Goal: Task Accomplishment & Management: Manage account settings

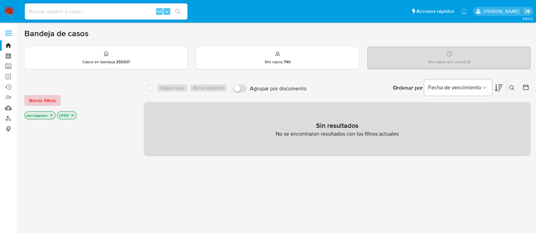
click at [41, 97] on span "Borrar filtros" at bounding box center [42, 100] width 27 height 9
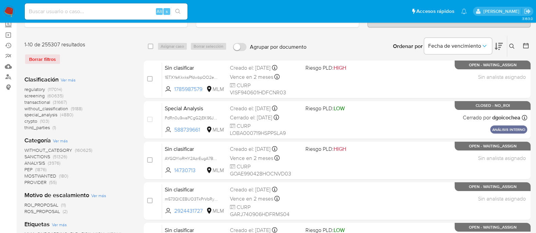
scroll to position [42, 0]
click at [37, 156] on span "SANCTIONS" at bounding box center [37, 156] width 26 height 7
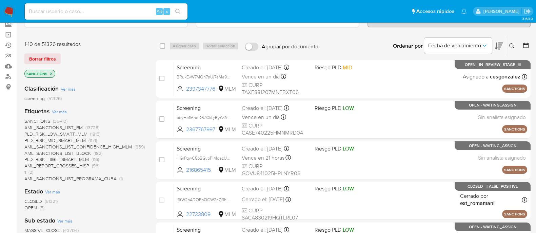
scroll to position [84, 0]
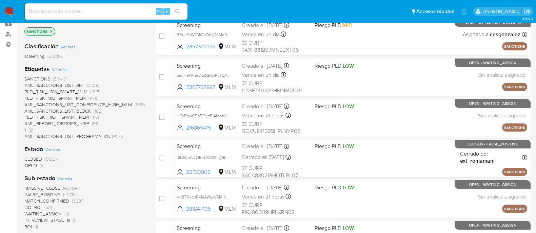
click at [31, 165] on span "OPEN" at bounding box center [30, 165] width 13 height 7
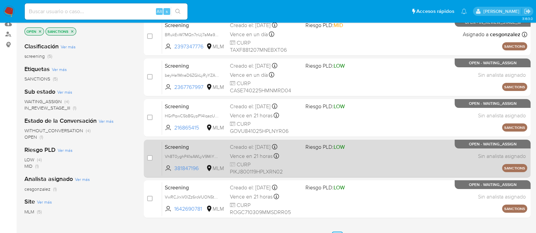
scroll to position [42, 0]
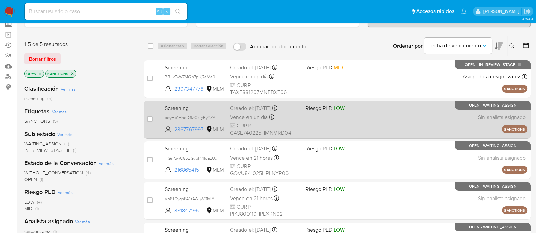
click at [316, 132] on div "Screening beyHe1MneD6ZGkLyRyYZA3Vo 2367767997 MLM Riesgo PLD: LOW Creado el: 15…" at bounding box center [344, 120] width 365 height 34
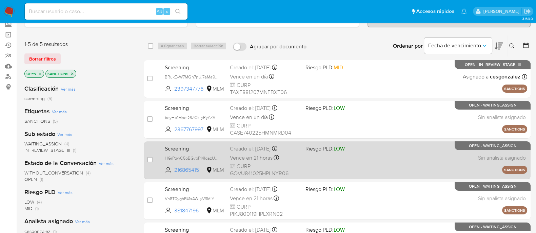
click at [315, 167] on div "Screening HGrPqwC5bBGypP14lqazUCZB 216865415 MLM Riesgo PLD: LOW Creado el: 15/…" at bounding box center [344, 160] width 365 height 34
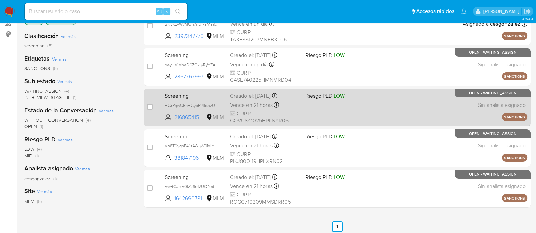
scroll to position [127, 0]
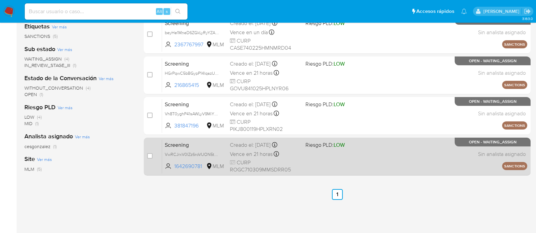
click at [322, 169] on div "Screening VwRCJrxV0lZz6roVUON5txXd 1642690781 MLM Riesgo PLD: LOW Creado el: 15…" at bounding box center [344, 157] width 365 height 34
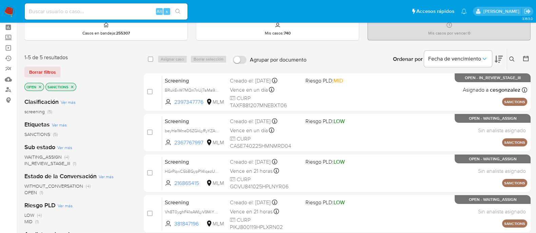
scroll to position [42, 0]
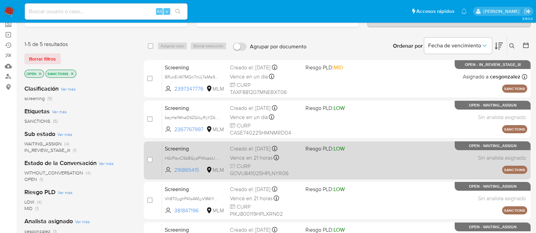
click at [357, 167] on div "Screening HGrPqwC5bBGypP14lqazUCZB 216865415 MLM Riesgo PLD: LOW Creado el: [DA…" at bounding box center [344, 160] width 365 height 34
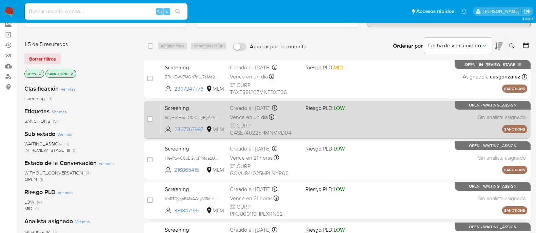
click at [414, 126] on div "Screening beyHe1MneD6ZGkLyRyYZA3Vo 2367767997 MLM Riesgo PLD: LOW Creado el: [D…" at bounding box center [344, 120] width 365 height 34
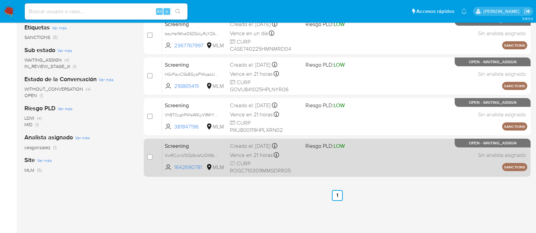
scroll to position [127, 0]
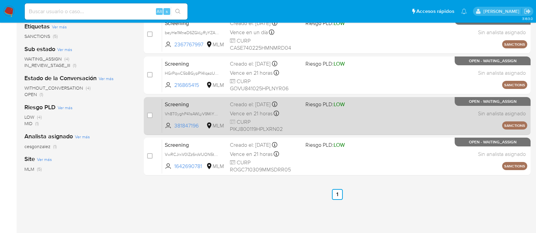
click at [374, 123] on div "Screening Vh8T0yghP41sAWLyV9MiYEvr 381847196 MLM Riesgo PLD: LOW Creado el: 15/…" at bounding box center [344, 116] width 365 height 34
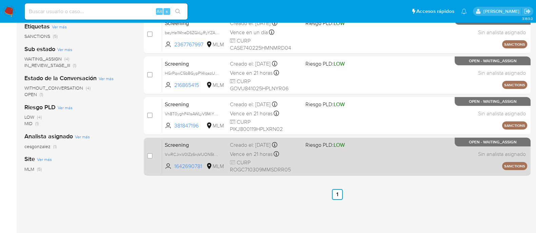
click at [342, 164] on div "Screening VwRCJrxV0lZz6roVUON5txXd 1642690781 MLM Riesgo PLD: LOW Creado el: [D…" at bounding box center [344, 157] width 365 height 34
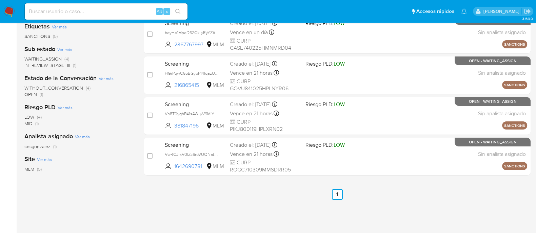
click at [9, 11] on img at bounding box center [9, 12] width 12 height 12
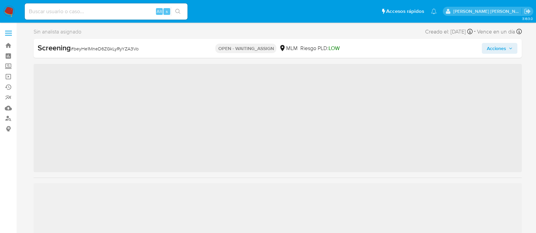
scroll to position [335, 0]
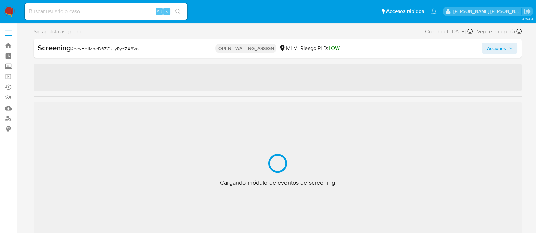
select select "10"
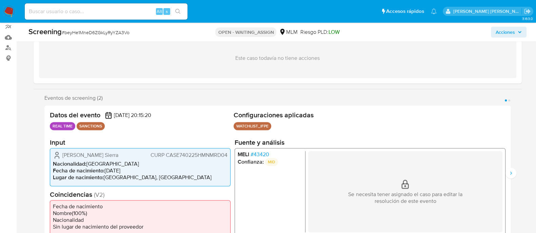
scroll to position [84, 0]
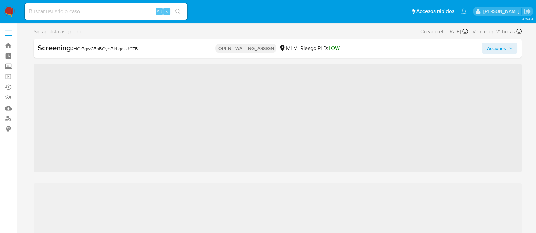
scroll to position [335, 0]
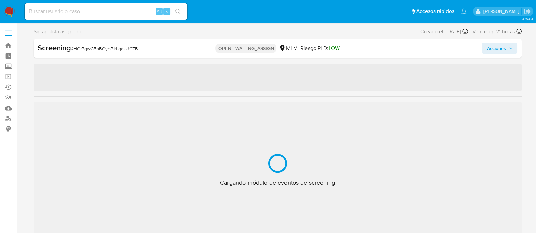
select select "10"
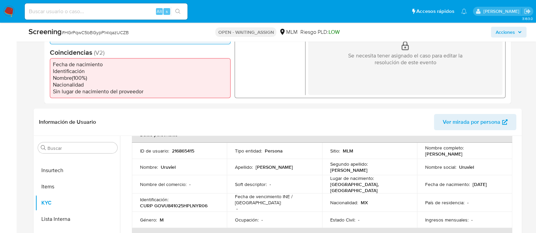
scroll to position [212, 0]
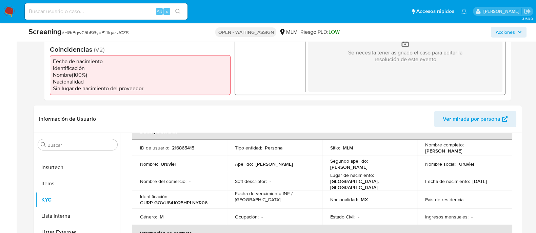
click at [311, 166] on div "Apellido : Gonzalez" at bounding box center [274, 164] width 79 height 6
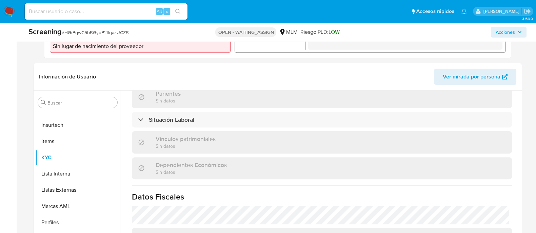
scroll to position [258, 0]
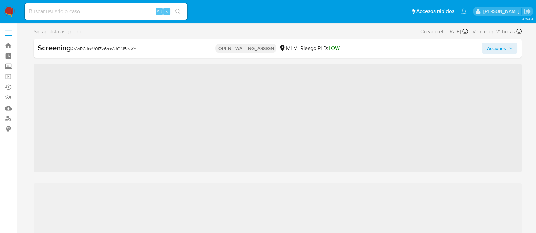
scroll to position [335, 0]
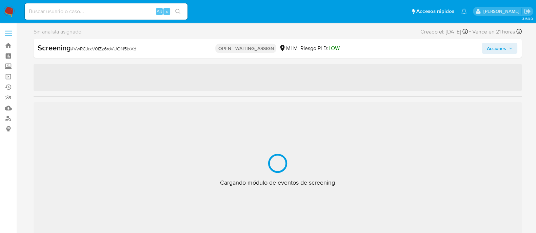
select select "10"
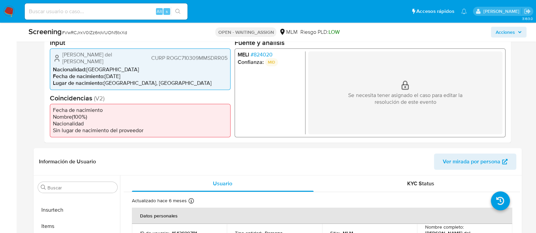
scroll to position [254, 0]
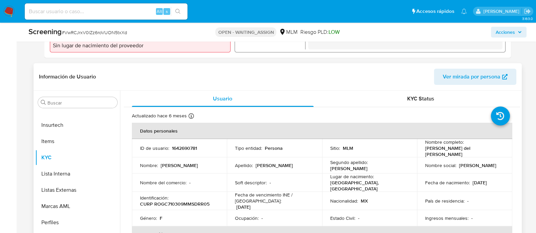
click at [350, 160] on p "Segundo apellido :" at bounding box center [349, 163] width 38 height 6
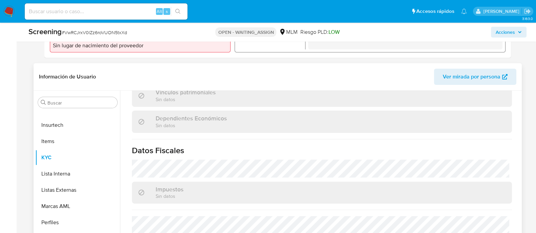
scroll to position [428, 0]
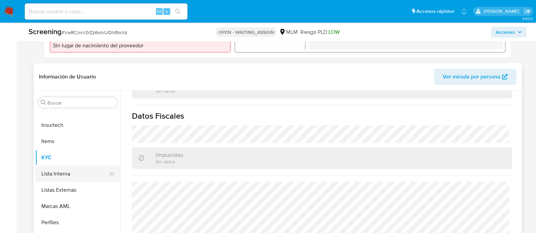
click at [86, 178] on button "Lista Interna" at bounding box center [74, 174] width 79 height 16
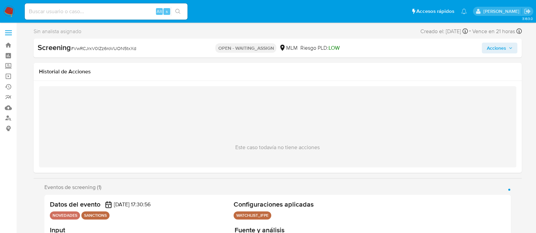
scroll to position [0, 0]
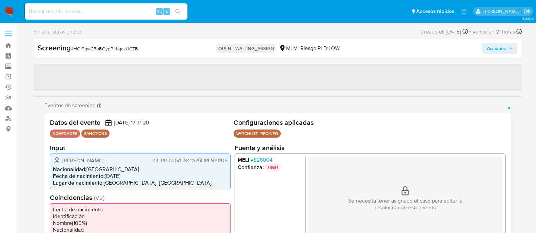
select select "10"
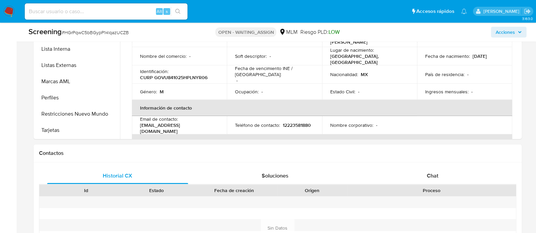
scroll to position [381, 0]
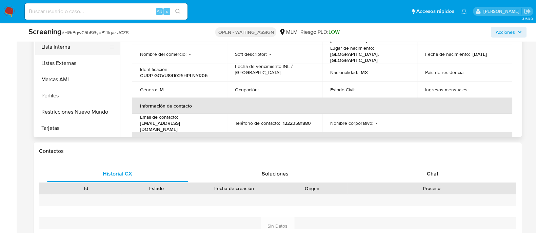
click at [63, 49] on button "Lista Interna" at bounding box center [74, 47] width 79 height 16
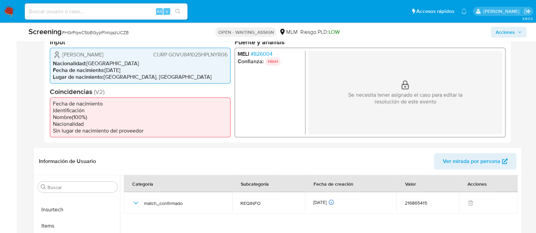
scroll to position [127, 0]
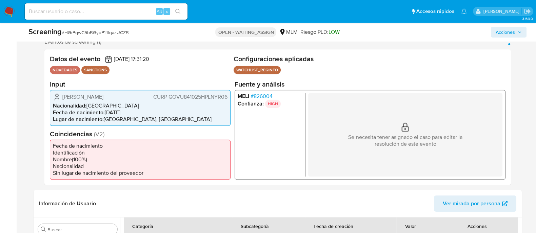
click at [517, 29] on span "Acciones" at bounding box center [508, 31] width 26 height 9
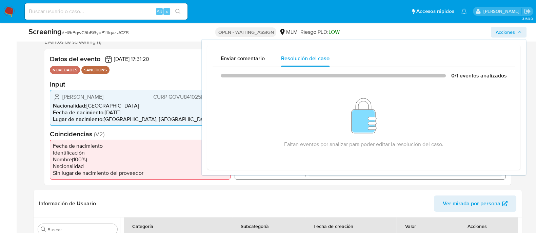
click at [156, 34] on div "Screening # HGrPqwC5bBGypP14lqazUCZB" at bounding box center [109, 32] width 163 height 10
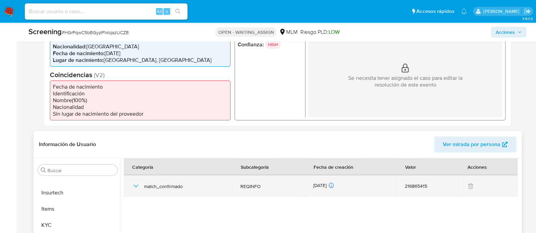
scroll to position [212, 0]
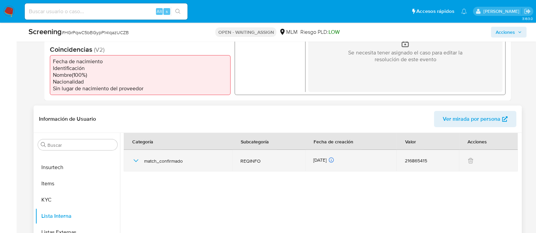
click at [140, 157] on div "match_confirmado" at bounding box center [178, 161] width 92 height 22
click at [138, 160] on icon "button" at bounding box center [136, 161] width 8 height 8
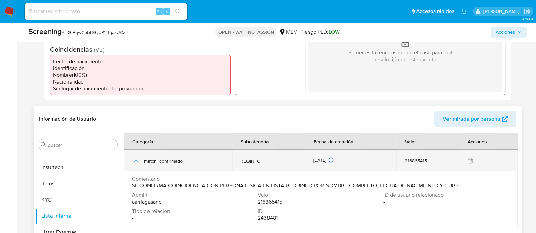
click at [135, 162] on icon "button" at bounding box center [136, 161] width 8 height 8
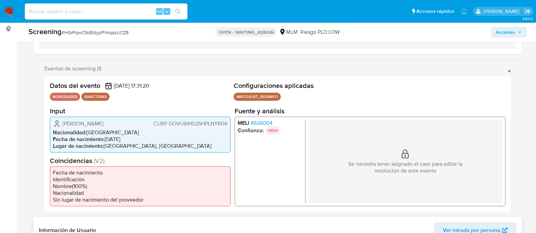
scroll to position [84, 0]
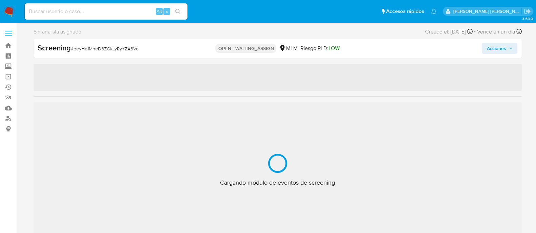
select select "10"
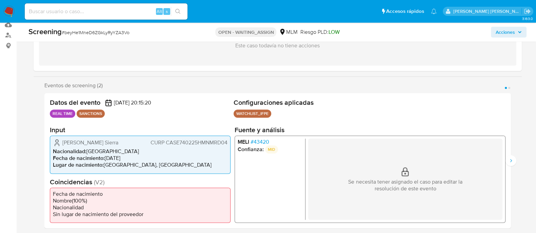
scroll to position [84, 0]
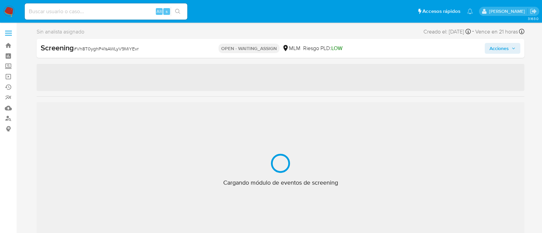
select select "10"
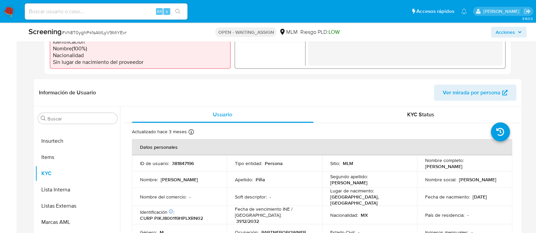
scroll to position [296, 0]
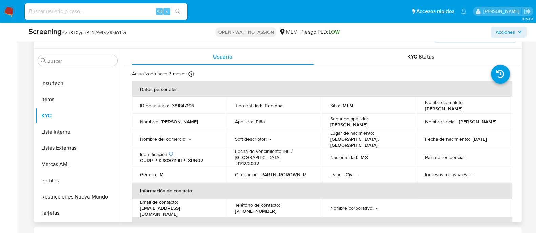
click at [324, 107] on td "Sitio : MLM" at bounding box center [369, 106] width 95 height 16
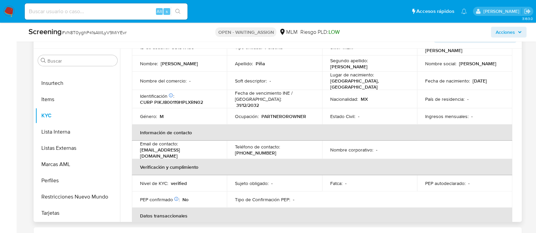
scroll to position [4, 0]
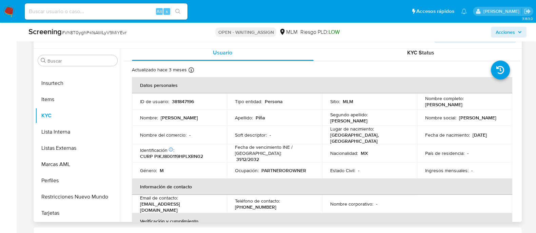
click at [181, 102] on p "381847196" at bounding box center [183, 102] width 22 height 6
copy p "381847196"
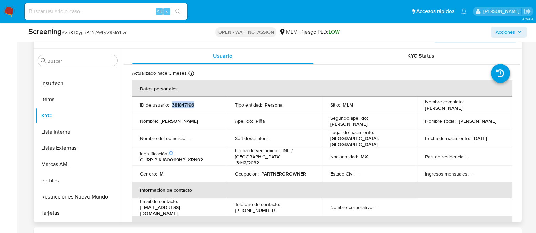
scroll to position [0, 0]
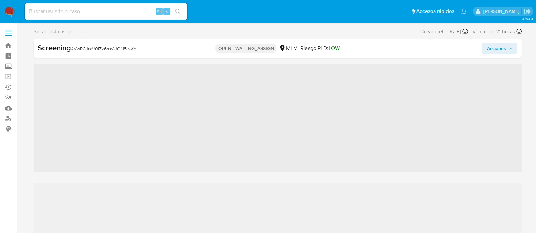
scroll to position [335, 0]
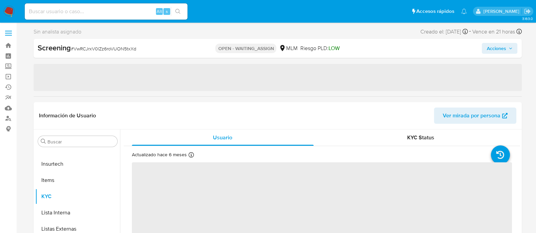
select select "10"
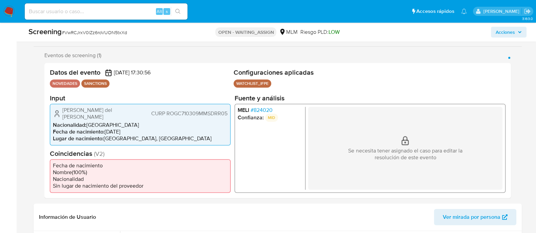
scroll to position [127, 0]
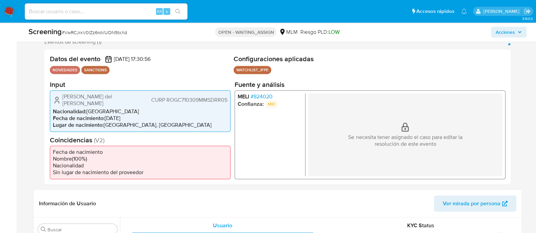
click at [263, 100] on span "# 824020" at bounding box center [261, 96] width 22 height 7
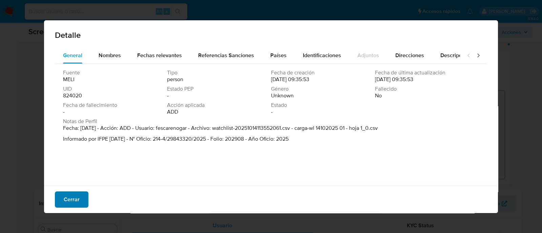
click at [79, 199] on button "Cerrar" at bounding box center [72, 200] width 34 height 16
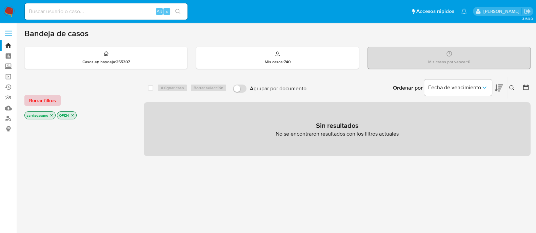
click at [46, 100] on span "Borrar filtros" at bounding box center [42, 100] width 27 height 9
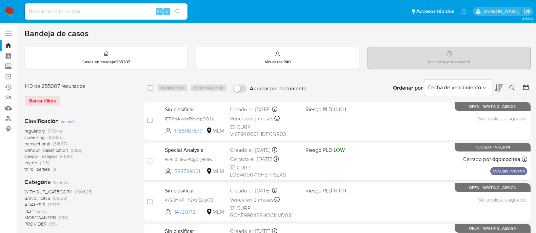
click at [41, 200] on span "SANCTIONS" at bounding box center [37, 198] width 26 height 7
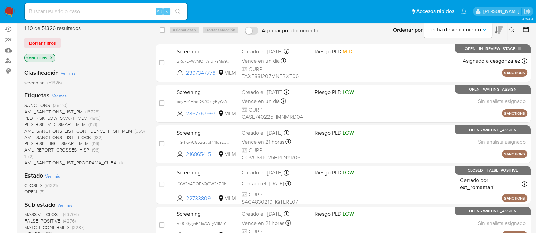
scroll to position [84, 0]
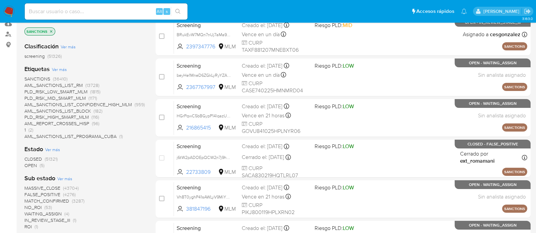
click at [30, 165] on span "OPEN" at bounding box center [30, 165] width 13 height 7
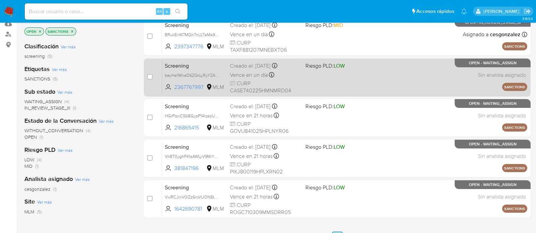
click at [383, 83] on div "Screening beyHe1MneD6ZGkLyRyYZA3Vo 2367767997 MLM Riesgo PLD: LOW Creado el: 15…" at bounding box center [344, 77] width 365 height 34
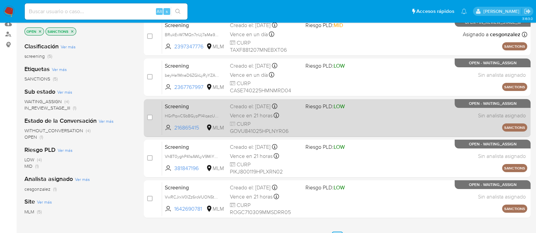
click at [376, 112] on div "Screening HGrPqwC5bBGypP14lqazUCZB 216865415 MLM Riesgo PLD: LOW Creado el: 15/…" at bounding box center [344, 118] width 365 height 34
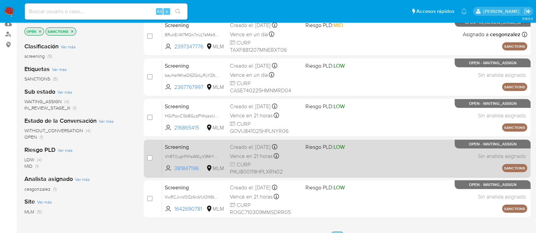
click at [367, 146] on span "Riesgo PLD: LOW" at bounding box center [340, 146] width 70 height 9
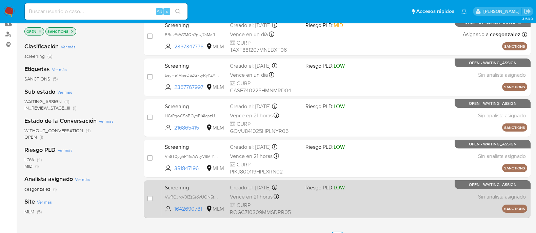
click at [373, 204] on div "Screening VwRCJrxV0lZz6roVUON5txXd 1642690781 MLM Riesgo PLD: LOW Creado el: 15…" at bounding box center [344, 199] width 365 height 34
click at [148, 197] on input "checkbox" at bounding box center [149, 198] width 5 height 5
checkbox input "true"
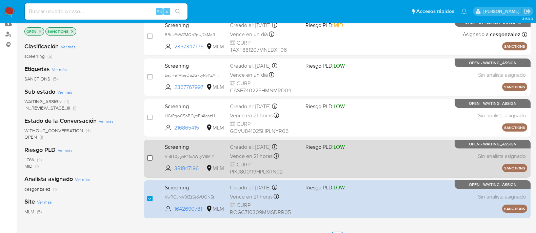
click at [147, 158] on input "checkbox" at bounding box center [149, 158] width 5 height 5
checkbox input "true"
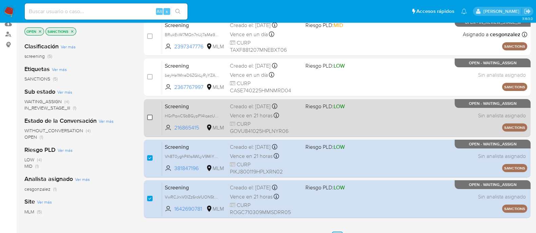
click at [149, 117] on input "checkbox" at bounding box center [149, 117] width 5 height 5
checkbox input "true"
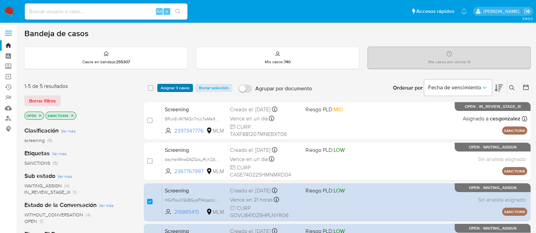
click at [177, 86] on span "Asignar 3 casos" at bounding box center [175, 88] width 29 height 7
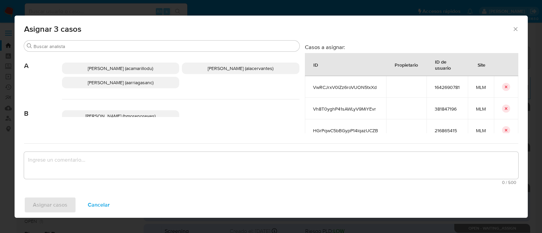
click at [108, 84] on span "Ana Maria Arriaga (aarriagasanc)" at bounding box center [121, 82] width 66 height 7
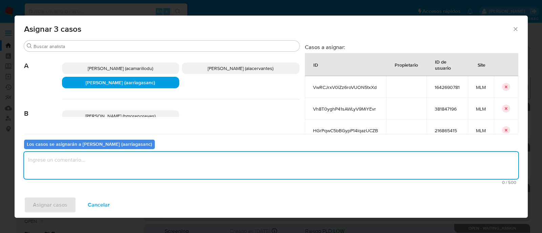
click at [119, 173] on textarea "assign-modal" at bounding box center [271, 165] width 494 height 27
type textarea "AMAS"
click at [61, 206] on span "Asignar casos" at bounding box center [50, 205] width 35 height 15
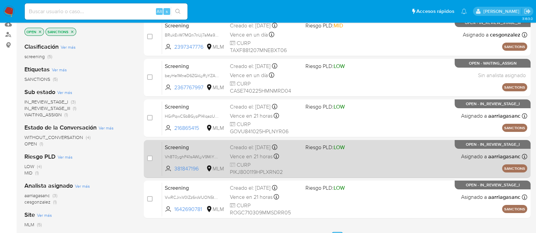
scroll to position [84, 0]
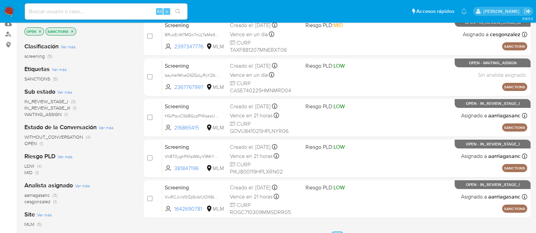
click at [6, 6] on img at bounding box center [9, 12] width 12 height 12
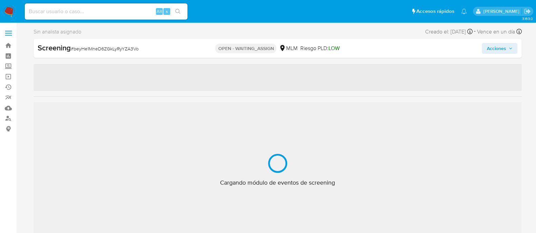
select select "10"
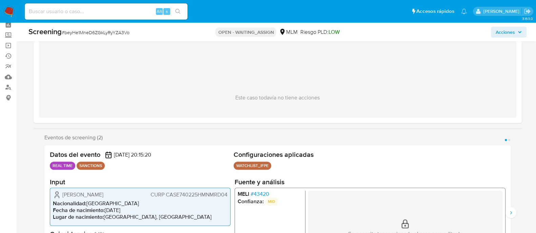
scroll to position [42, 0]
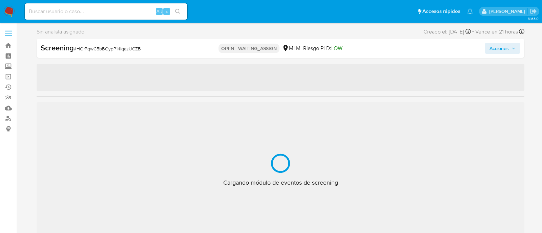
select select "10"
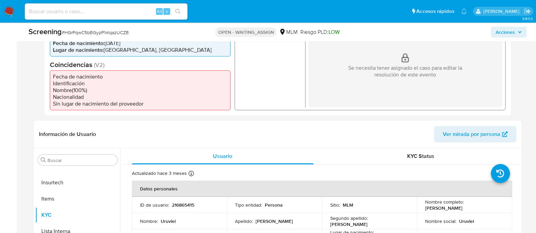
scroll to position [254, 0]
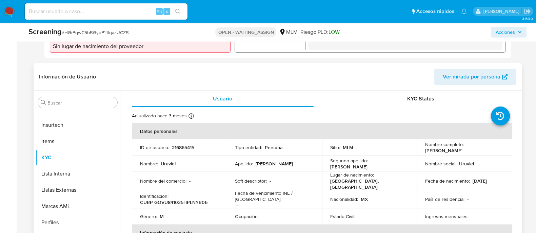
click at [193, 147] on p "216865415" at bounding box center [183, 148] width 22 height 6
click at [188, 147] on p "216865415" at bounding box center [183, 148] width 22 height 6
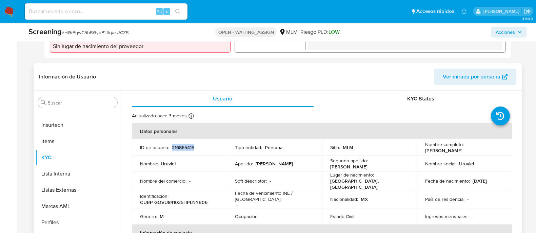
click at [188, 147] on p "216865415" at bounding box center [183, 148] width 22 height 6
copy p "216865415"
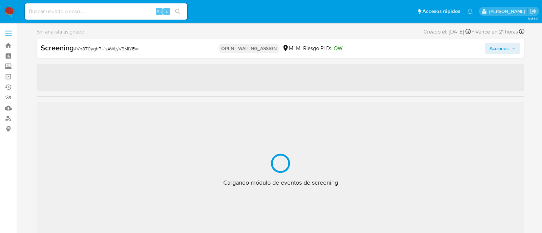
select select "10"
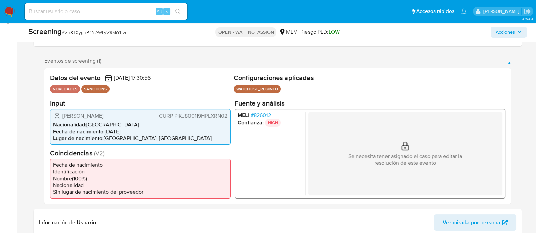
scroll to position [127, 0]
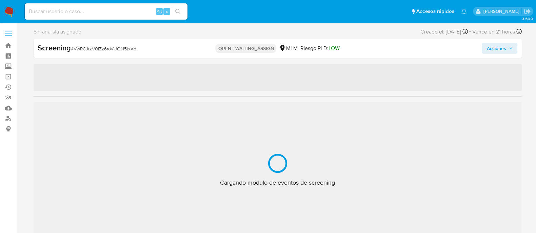
scroll to position [335, 0]
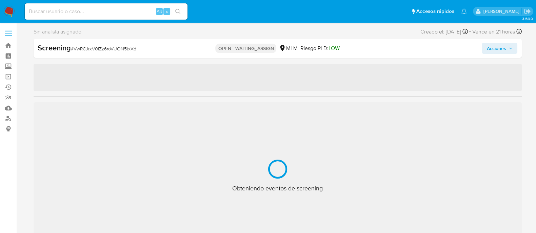
select select "10"
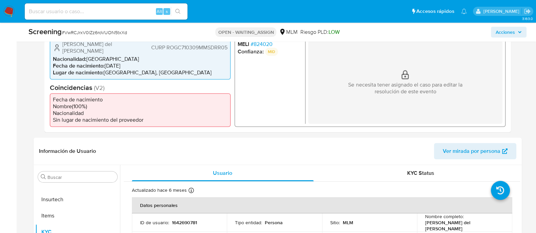
scroll to position [169, 0]
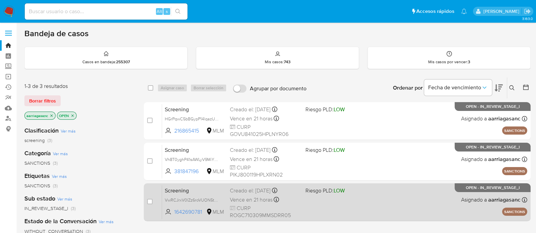
click at [327, 199] on span at bounding box center [340, 199] width 70 height 1
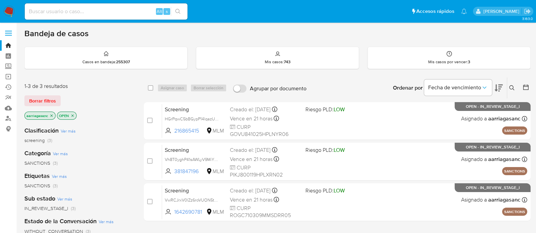
click at [5, 14] on img at bounding box center [9, 12] width 12 height 12
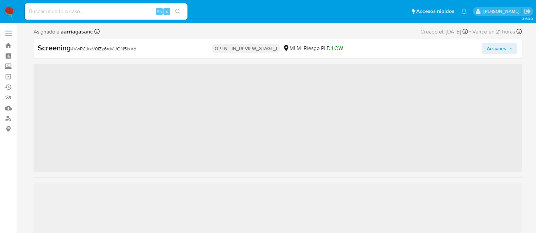
scroll to position [335, 0]
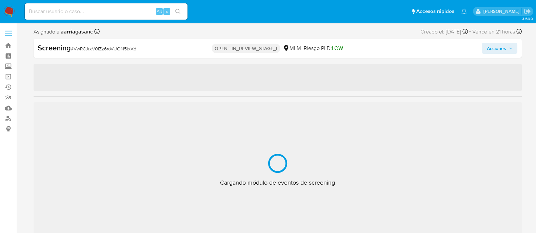
select select "10"
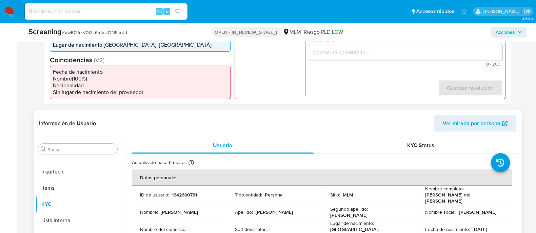
scroll to position [296, 0]
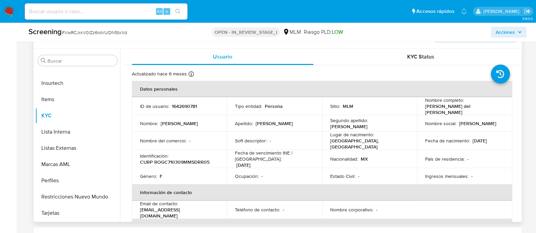
click at [275, 161] on div "Fecha de vencimiento INE / Pasaporte : 06/10/2032" at bounding box center [274, 159] width 79 height 18
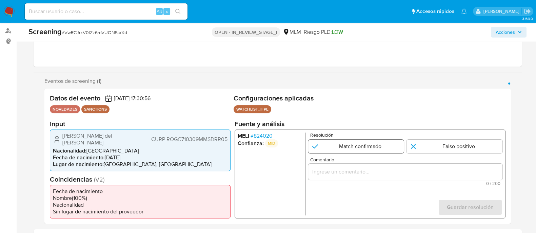
scroll to position [84, 0]
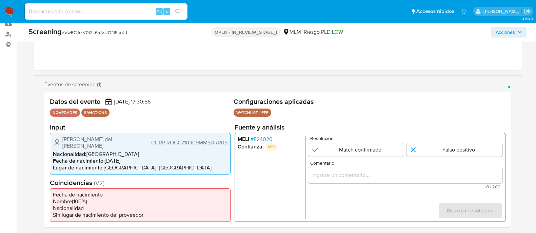
click at [256, 141] on span "# 824020" at bounding box center [261, 139] width 22 height 7
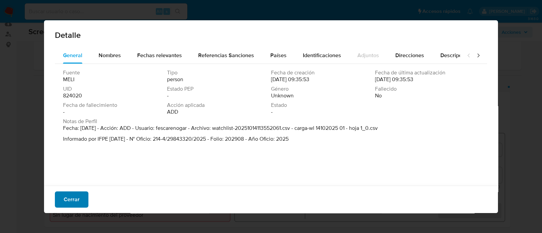
click at [78, 192] on span "Cerrar" at bounding box center [72, 199] width 16 height 15
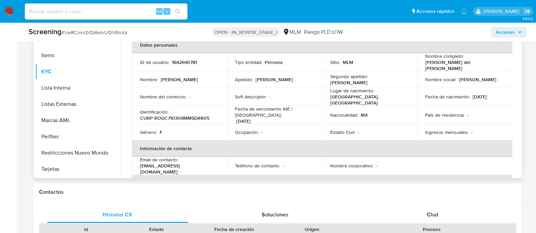
scroll to position [338, 0]
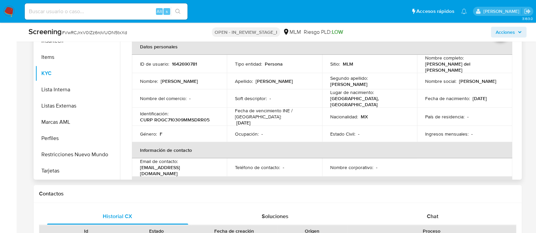
click at [291, 112] on p "Fecha de vencimiento INE / Pasaporte :" at bounding box center [274, 114] width 79 height 12
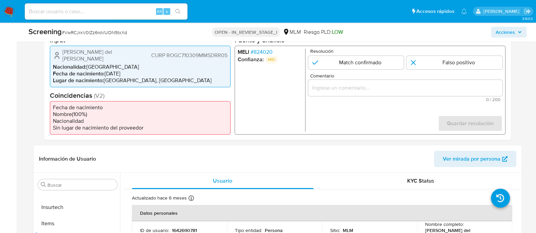
scroll to position [127, 0]
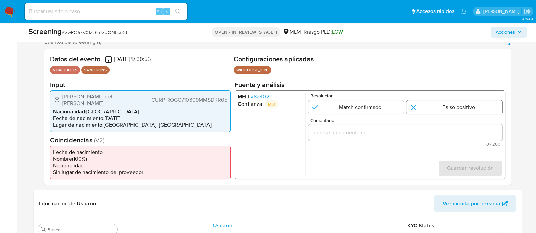
click at [469, 106] on input "1 de 1" at bounding box center [454, 107] width 96 height 14
radio input "true"
click at [427, 141] on div "1 de 1" at bounding box center [405, 132] width 194 height 16
click at [421, 137] on input "Comentario" at bounding box center [405, 132] width 194 height 9
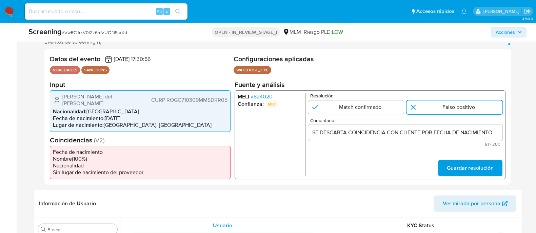
drag, startPoint x: 106, startPoint y: 114, endPoint x: 135, endPoint y: 114, distance: 29.1
click at [135, 115] on li "Fecha de nacimiento : 09/03/1971" at bounding box center [140, 118] width 174 height 7
click at [493, 135] on input "SE DESCARTA COINCIDENCIA CON CLIENTE POR FECHA DE NACIMIENTO" at bounding box center [405, 132] width 194 height 9
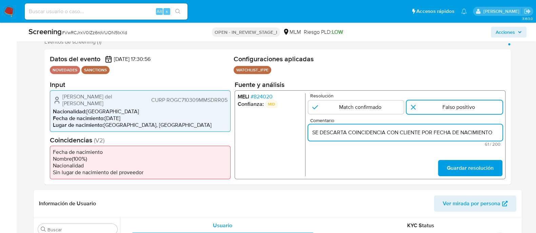
paste input "09/03/1971"
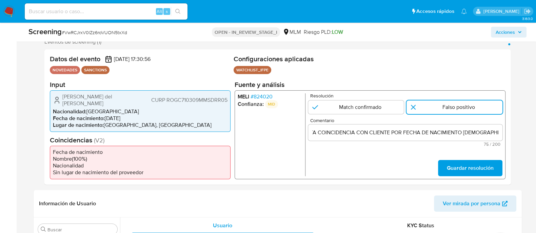
scroll to position [0, 0]
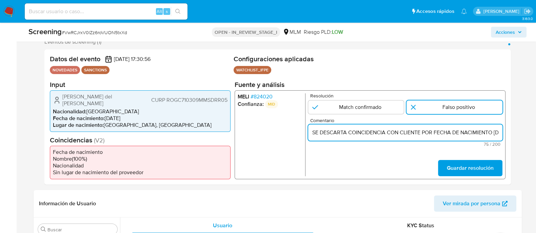
click at [477, 141] on div "SE DESCARTA COINCIDENCIA CON CLIENTE POR FECHA DE NACIMIENTO 09/03/1971 VS" at bounding box center [405, 132] width 194 height 16
click at [474, 137] on input "SE DESCARTA COINCIDENCIA CON CLIENTE POR FECHA DE NACIMIENTO 09/03/1971 VS" at bounding box center [405, 132] width 194 height 9
click at [474, 137] on input "SE DESCARTA COINCIDENCIA CON CLIENTE POR FECHA DE NACIMIENTO 09/03/1971 VS 12/0…" at bounding box center [405, 132] width 194 height 9
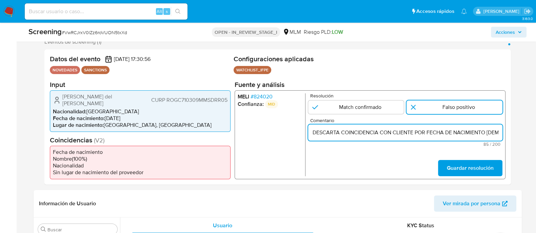
scroll to position [0, 0]
click at [474, 137] on input "SE DESCARTA COINCIDENCIA CON CLIENTE POR FECHA DE NACIMIENTO 09/03/1971 VS 12/0…" at bounding box center [405, 132] width 194 height 9
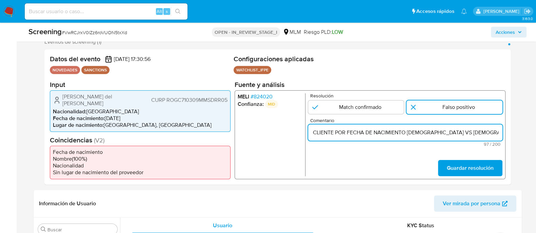
click at [474, 137] on input "SE DESCARTA COINCIDENCIA CON CLIENTE POR FECHA DE NACIMIENTO 09/03/1971 VS 12/0…" at bounding box center [405, 132] width 194 height 9
type input "SE DESCARTA COINCIDENCIA CON CLIENTE POR FECHA DE NACIMIENTO 09/03/1971 VS 12/0…"
click at [461, 171] on span "Guardar resolución" at bounding box center [469, 168] width 47 height 15
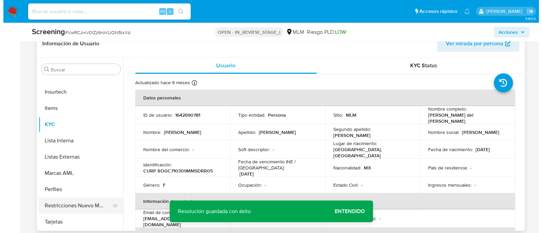
scroll to position [296, 0]
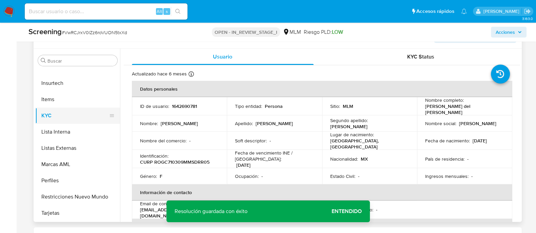
click at [57, 121] on button "KYC" at bounding box center [74, 116] width 79 height 16
click at [58, 128] on button "Lista Interna" at bounding box center [74, 132] width 79 height 16
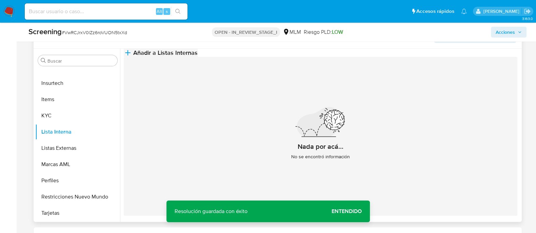
click at [198, 57] on span "Añadir a Listas Internas" at bounding box center [165, 52] width 64 height 7
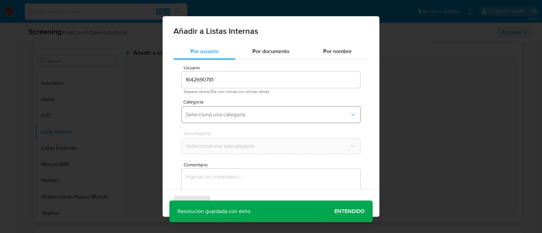
click at [223, 117] on span "Seleccioná una categoría" at bounding box center [268, 114] width 164 height 7
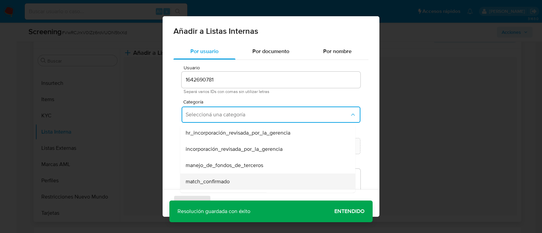
click at [220, 181] on span "match_confirmado" at bounding box center [208, 182] width 44 height 7
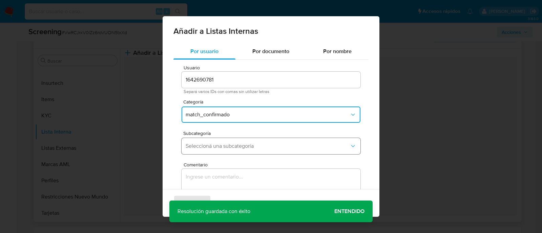
click at [212, 141] on button "Seleccioná una subcategoría" at bounding box center [271, 146] width 179 height 16
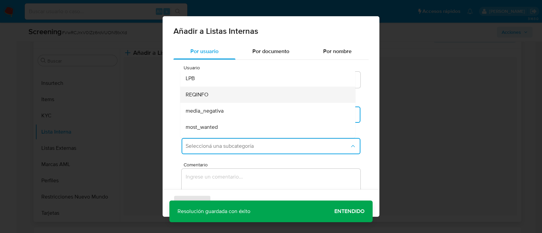
click at [183, 92] on li "REQINFO" at bounding box center [267, 95] width 175 height 16
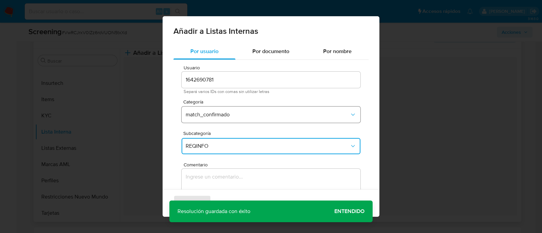
click at [219, 107] on button "match_confirmado" at bounding box center [271, 115] width 179 height 16
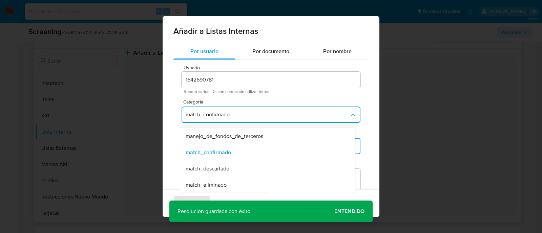
scroll to position [42, 0]
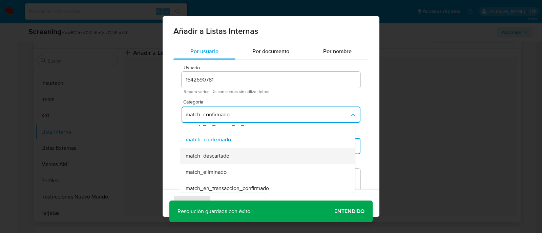
click at [220, 155] on span "match_descartado" at bounding box center [208, 156] width 44 height 7
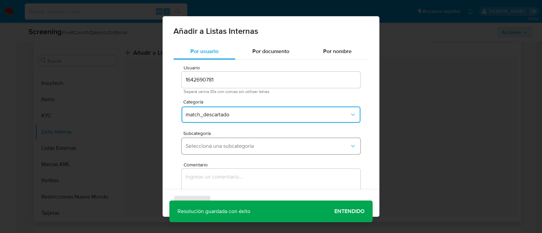
click at [208, 150] on button "Seleccioná una subcategoría" at bounding box center [271, 146] width 179 height 16
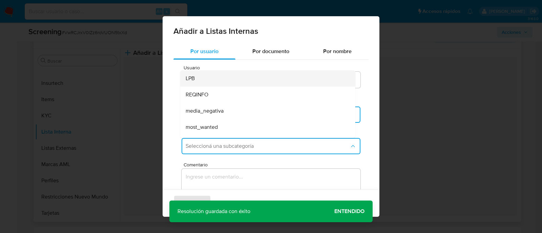
click at [195, 81] on div "LPB" at bounding box center [266, 78] width 160 height 16
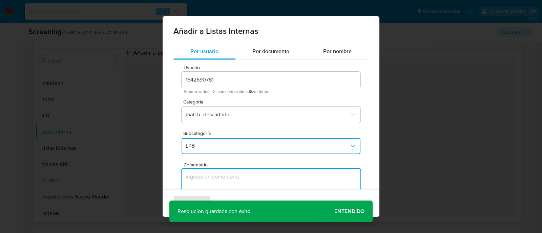
click at [216, 187] on textarea "Comentario" at bounding box center [271, 201] width 179 height 65
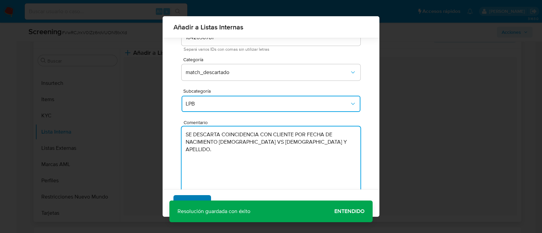
type textarea "SE DESCARTA COINCIDENCIA CON CLIENTE POR FECHA DE NACIMIENTO 09/03/1971 VS 12/0…"
click at [200, 199] on span "Agregar" at bounding box center [192, 203] width 20 height 15
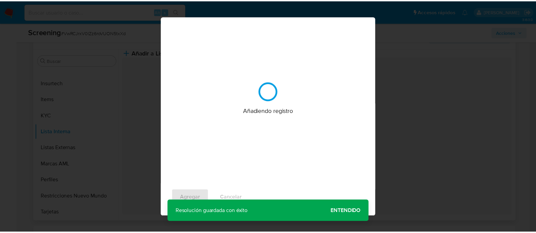
scroll to position [0, 0]
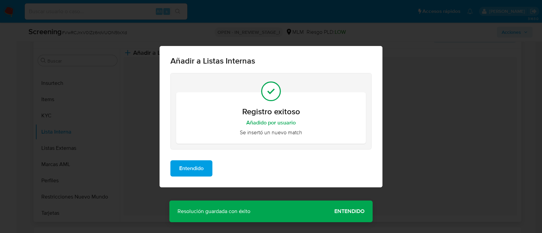
click at [186, 170] on span "Entendido" at bounding box center [191, 168] width 24 height 15
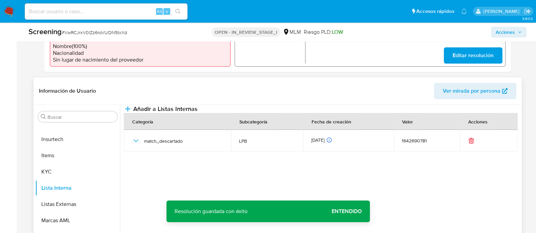
scroll to position [169, 0]
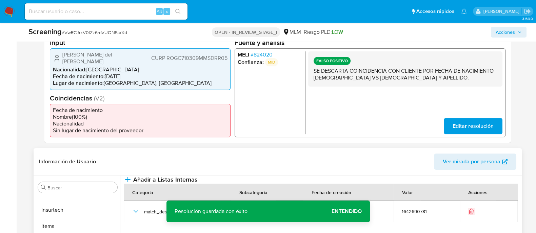
click at [508, 35] on span "Acciones" at bounding box center [504, 32] width 19 height 11
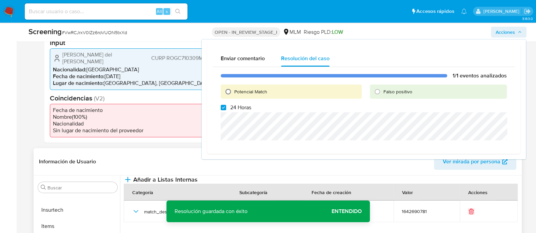
click at [232, 92] on input "Potencial Match" at bounding box center [228, 91] width 11 height 11
radio input "true"
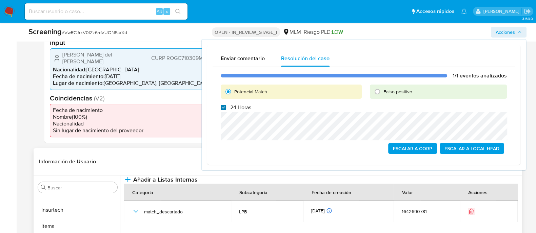
click at [225, 105] on input "24 Horas" at bounding box center [223, 107] width 5 height 5
checkbox input "false"
click at [402, 96] on div "Falso positivo" at bounding box center [438, 92] width 137 height 14
click at [378, 93] on input "Falso positivo" at bounding box center [377, 91] width 11 height 11
radio input "true"
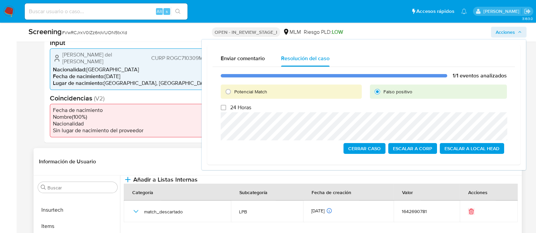
click at [366, 146] on span "Cerrar Caso" at bounding box center [364, 148] width 33 height 9
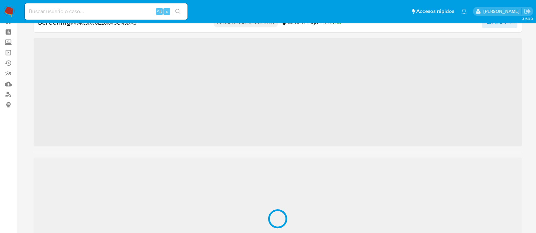
scroll to position [335, 0]
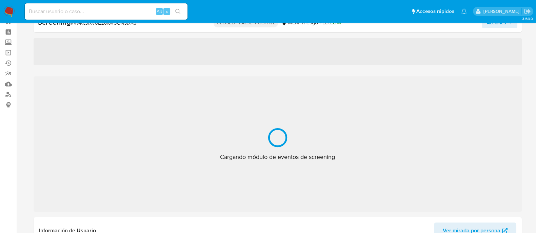
select select "10"
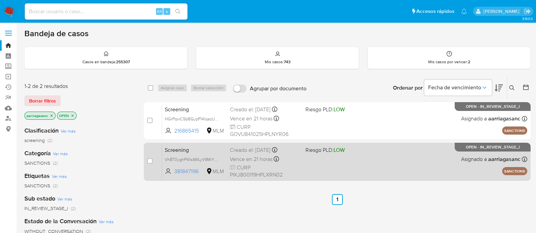
click at [324, 171] on div "Screening Vh8T0yghP41sAWLyV9MiYEvr 381847196 MLM Riesgo PLD: LOW Creado el: [DA…" at bounding box center [344, 162] width 365 height 34
click at [149, 160] on input "checkbox" at bounding box center [149, 161] width 5 height 5
checkbox input "true"
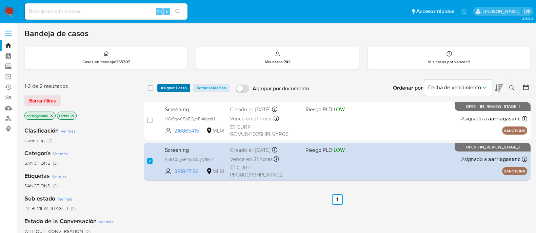
click at [161, 88] on span "Asignar 1 caso" at bounding box center [174, 88] width 26 height 7
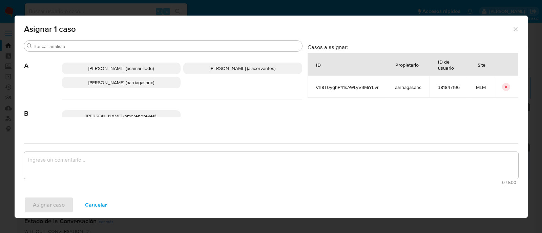
click at [126, 82] on span "[PERSON_NAME] (aarriagasanc)" at bounding box center [121, 82] width 66 height 7
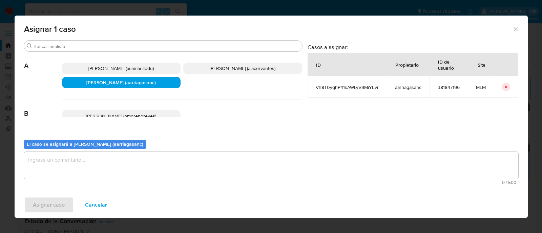
click at [144, 159] on textarea "assign-modal" at bounding box center [271, 165] width 494 height 27
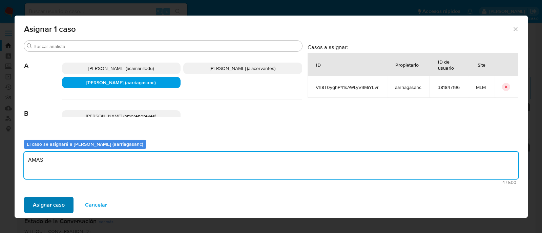
type textarea "AMAS"
click at [66, 208] on button "Asignar caso" at bounding box center [48, 205] width 49 height 16
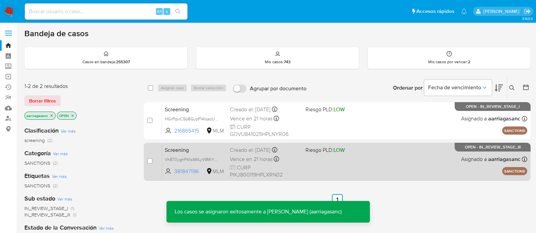
click at [344, 168] on div "Screening Vh8T0yghP41sAWLyV9MiYEvr 381847196 MLM Riesgo PLD: LOW Creado el: 15/…" at bounding box center [344, 162] width 365 height 34
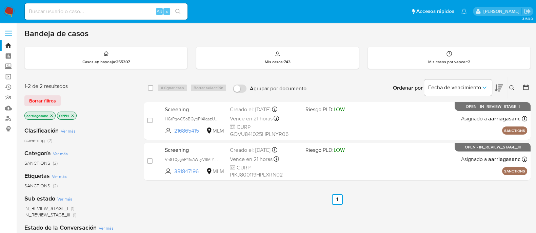
click at [10, 9] on img at bounding box center [9, 12] width 12 height 12
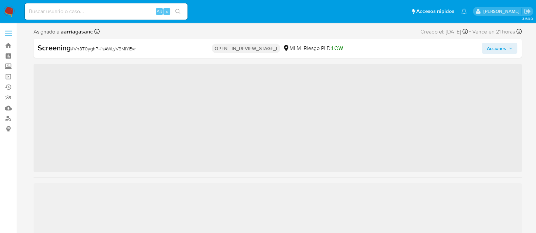
scroll to position [335, 0]
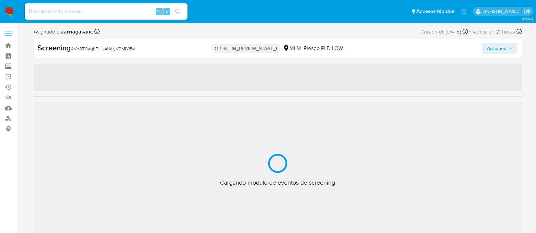
select select "10"
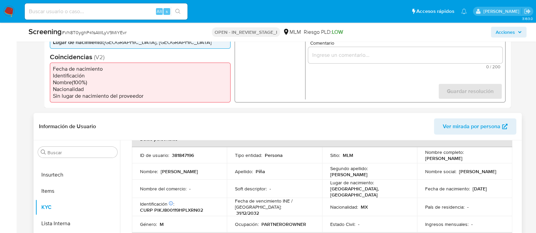
scroll to position [212, 0]
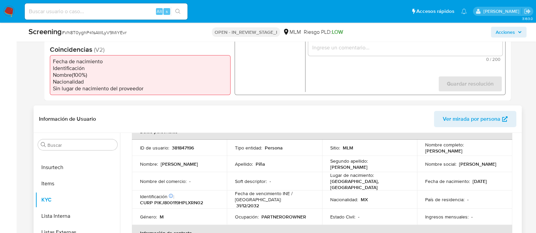
click at [183, 147] on p "381847196" at bounding box center [183, 148] width 22 height 6
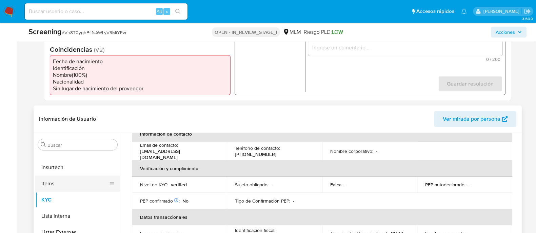
scroll to position [169, 0]
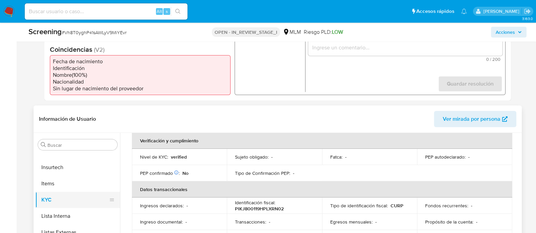
click at [66, 206] on button "KYC" at bounding box center [74, 200] width 79 height 16
click at [65, 217] on button "Lista Interna" at bounding box center [74, 216] width 79 height 16
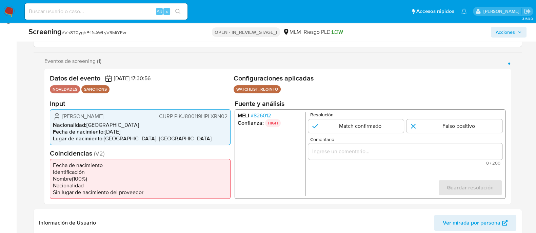
scroll to position [127, 0]
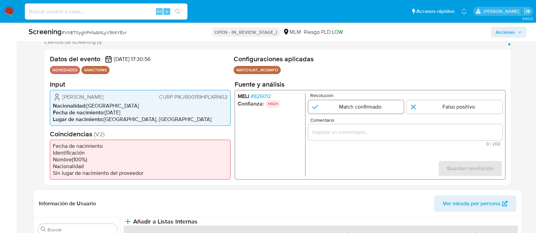
click at [355, 110] on input "1 de 1" at bounding box center [356, 107] width 96 height 14
radio input "true"
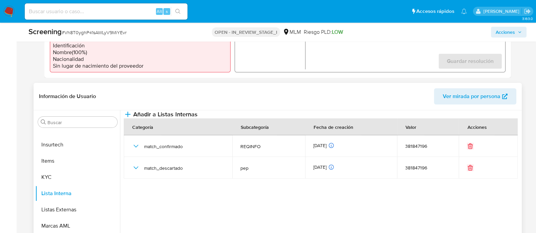
scroll to position [254, 0]
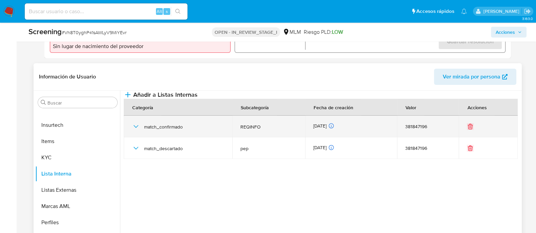
click at [138, 131] on icon "button" at bounding box center [136, 127] width 8 height 8
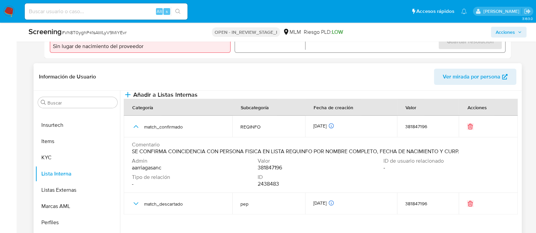
click at [178, 155] on span "SE CONFIRMA COINCIDENCIA CON PERSONA FISICA EN LISTA REQUINFO POR NOMBRE COMPLE…" at bounding box center [295, 151] width 327 height 7
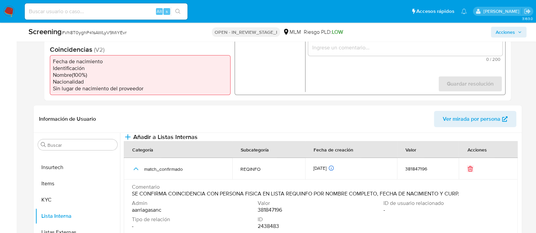
scroll to position [127, 0]
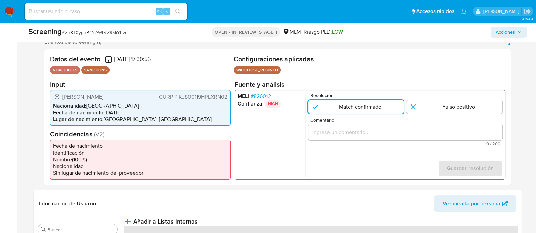
click at [413, 141] on div "Comentario 0 / 200 200 caracteres restantes" at bounding box center [405, 132] width 194 height 28
click at [405, 132] on input "Comentario" at bounding box center [405, 132] width 194 height 9
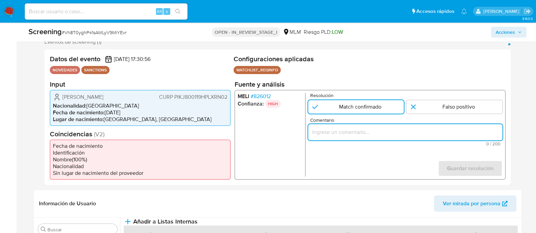
paste input "SE CONFIRMA COINCIDENCIA CON PERSONA FISICA EN LISTA REQUINFO POR NOMBRE COMPLE…"
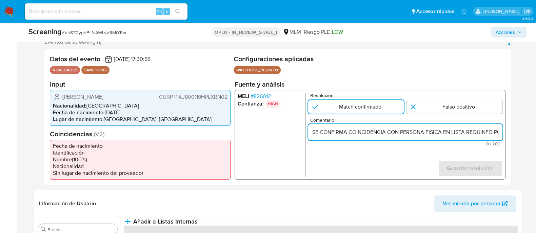
scroll to position [0, 142]
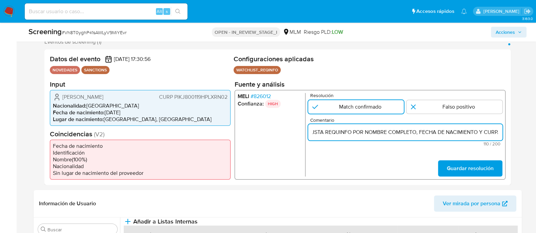
type input "SE CONFIRMA COINCIDENCIA CON PERSONA FISICA EN LISTA REQUINFO POR NOMBRE COMPLE…"
click at [457, 159] on form "Resolución Match confirmado Falso positivo Comentario SE CONFIRMA COINCIDENCIA …" at bounding box center [405, 135] width 194 height 84
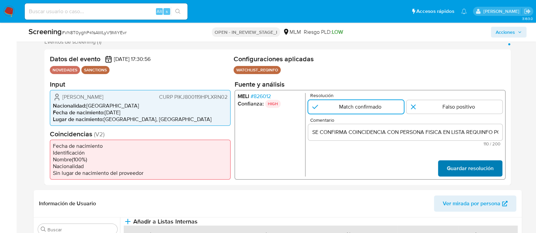
click at [457, 160] on form "Resolución Match confirmado Falso positivo Comentario SE CONFIRMA COINCIDENCIA …" at bounding box center [405, 135] width 194 height 84
click at [472, 162] on span "Guardar resolución" at bounding box center [469, 168] width 47 height 15
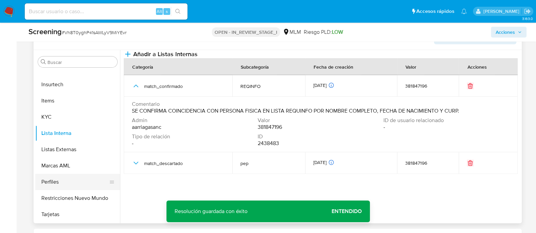
scroll to position [296, 0]
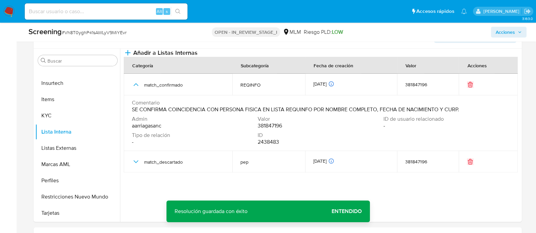
click at [339, 212] on span "Entendido" at bounding box center [346, 212] width 30 height 0
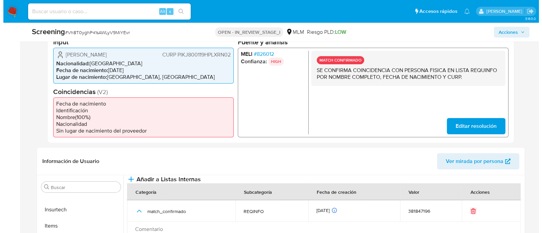
scroll to position [169, 0]
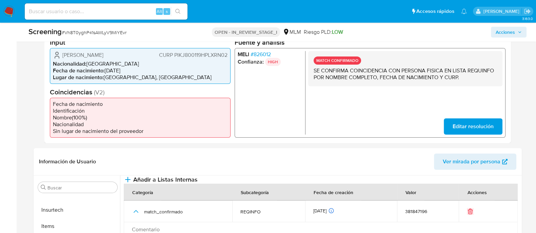
click at [500, 34] on span "Acciones" at bounding box center [504, 32] width 19 height 11
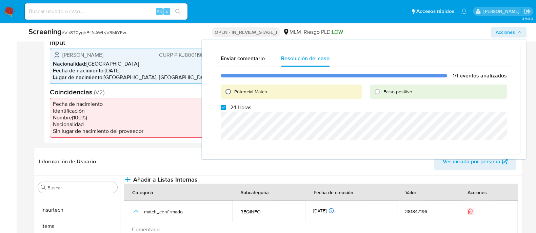
click at [225, 92] on input "Potencial Match" at bounding box center [228, 91] width 11 height 11
radio input "true"
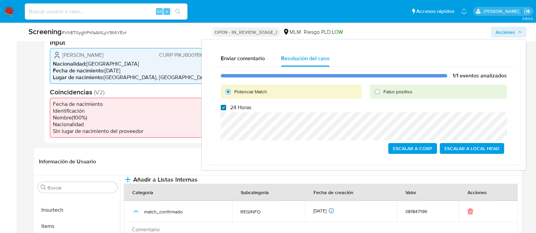
click at [222, 107] on input "24 Horas" at bounding box center [223, 107] width 5 height 5
checkbox input "false"
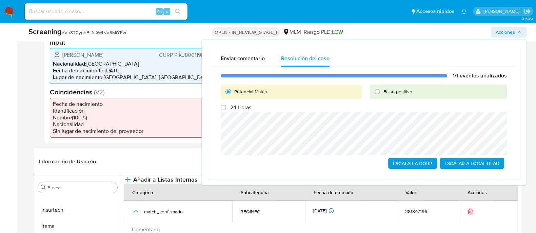
click at [459, 164] on span "Escalar a Local Head" at bounding box center [471, 163] width 55 height 9
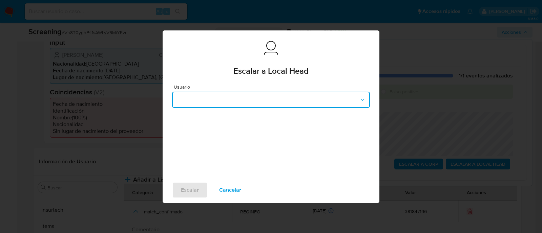
click at [246, 95] on button "button" at bounding box center [271, 100] width 198 height 16
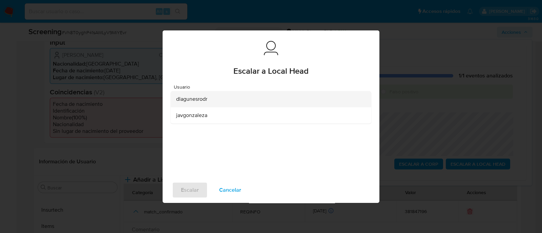
click at [206, 103] on div "dlagunesrodr" at bounding box center [269, 99] width 186 height 16
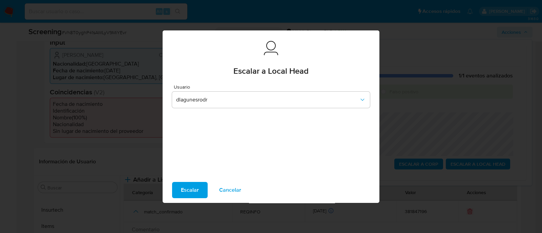
click at [188, 188] on span "Escalar" at bounding box center [190, 190] width 18 height 15
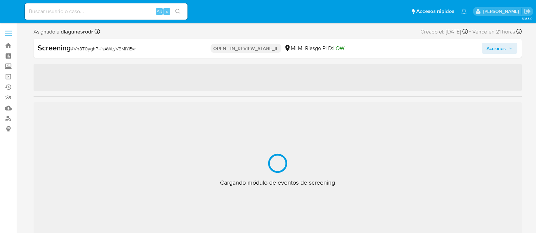
select select "10"
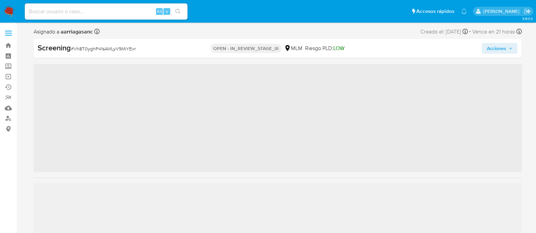
scroll to position [335, 0]
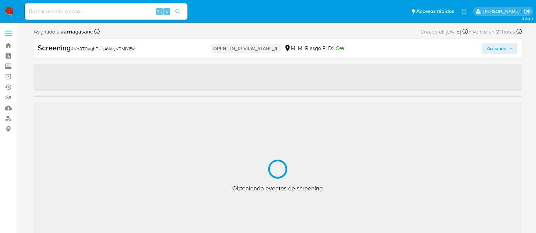
select select "10"
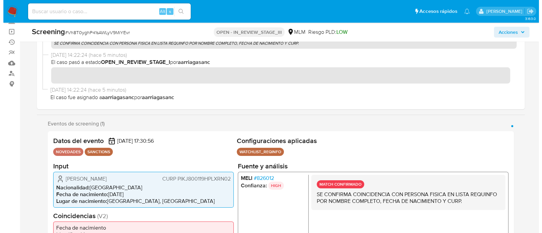
scroll to position [84, 0]
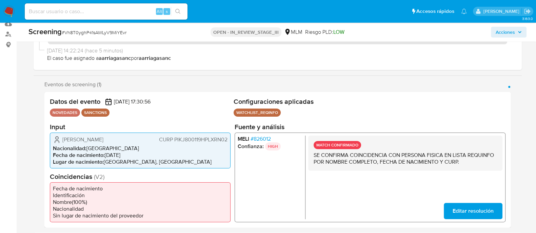
click at [495, 31] on span "Acciones" at bounding box center [504, 32] width 19 height 11
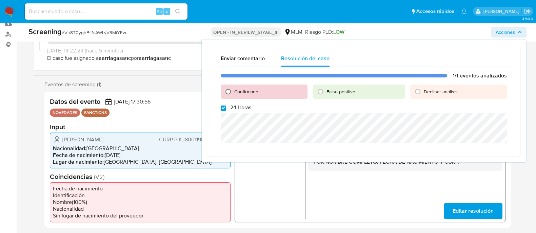
click at [226, 93] on input "Confirmado" at bounding box center [228, 91] width 11 height 11
radio input "true"
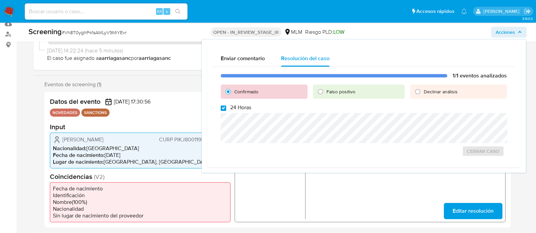
click at [222, 107] on input "24 Horas" at bounding box center [223, 108] width 5 height 5
checkbox input "false"
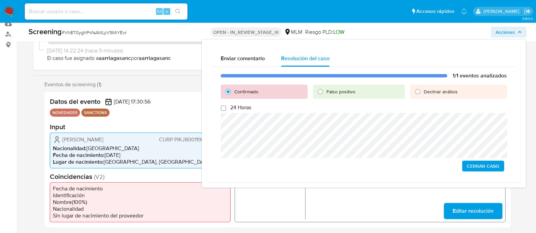
click at [470, 166] on span "Cerrar Caso" at bounding box center [483, 166] width 33 height 9
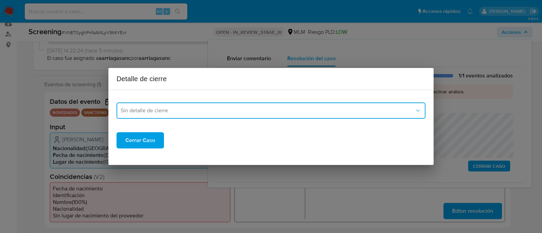
click at [226, 109] on span "Sin detalle de cierre" at bounding box center [268, 110] width 294 height 7
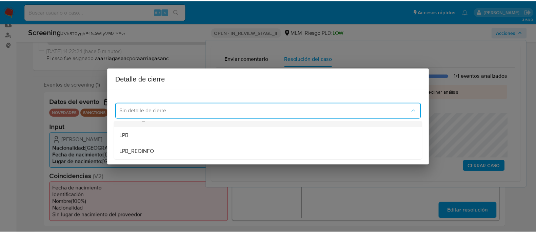
scroll to position [39, 0]
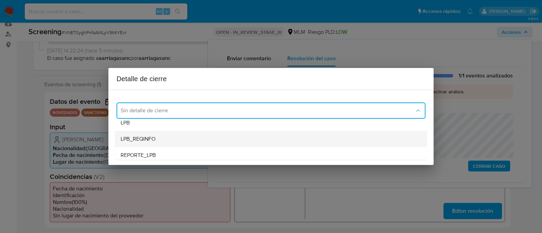
click at [185, 142] on div "LPB_REQINFO" at bounding box center [271, 139] width 301 height 16
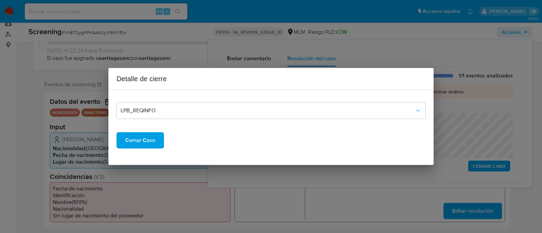
click at [132, 144] on span "Cerrar Caso" at bounding box center [140, 140] width 30 height 15
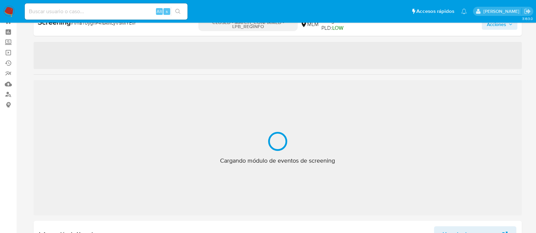
scroll to position [335, 0]
select select "10"
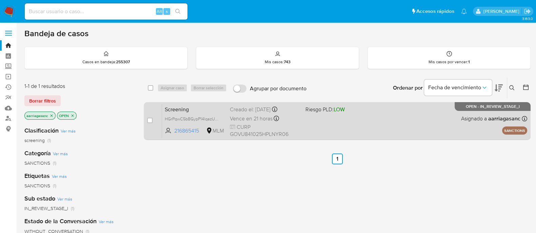
click at [305, 134] on div "Screening HGrPqwC5bBGypP14lqazUCZB 216865415 MLM Riesgo PLD: LOW Creado el: 15/…" at bounding box center [344, 121] width 365 height 34
click at [151, 120] on input "checkbox" at bounding box center [149, 120] width 5 height 5
checkbox input "true"
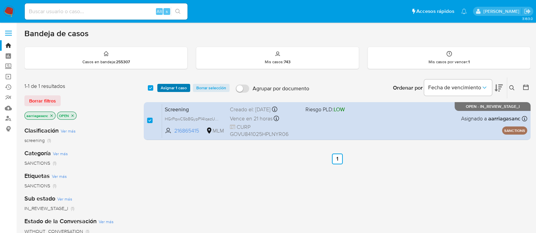
click at [164, 88] on span "Asignar 1 caso" at bounding box center [174, 88] width 26 height 7
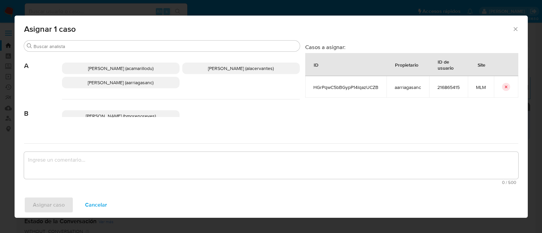
click at [127, 80] on span "Ana Maria Arriaga (aarriagasanc)" at bounding box center [121, 82] width 66 height 7
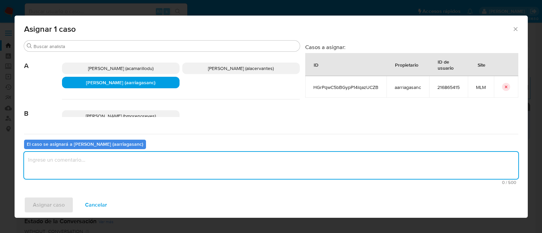
click at [124, 158] on textarea "assign-modal" at bounding box center [271, 165] width 494 height 27
type textarea "AMAS"
click at [57, 201] on span "Asignar caso" at bounding box center [49, 205] width 32 height 15
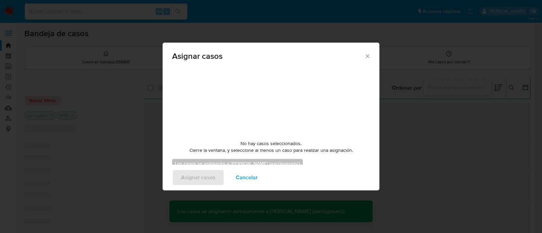
checkbox input "false"
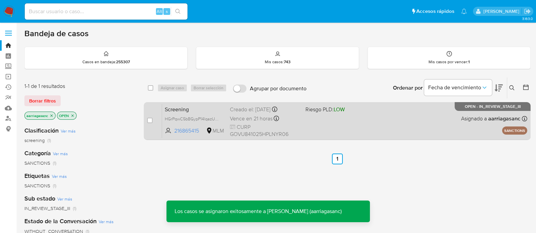
click at [323, 126] on div "Screening HGrPqwC5bBGypP14lqazUCZB 216865415 MLM Riesgo PLD: LOW Creado el: 15/…" at bounding box center [344, 121] width 365 height 34
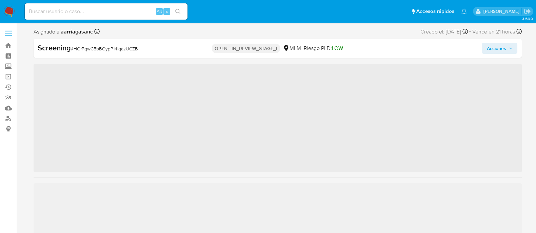
scroll to position [335, 0]
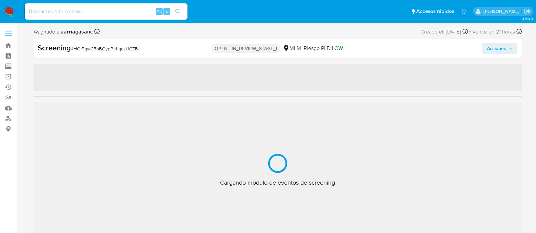
select select "10"
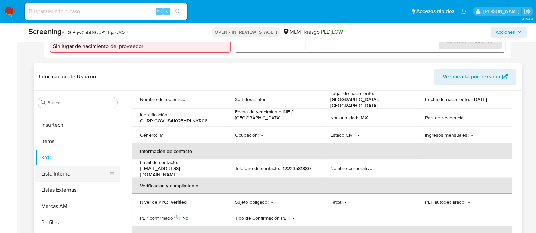
scroll to position [84, 0]
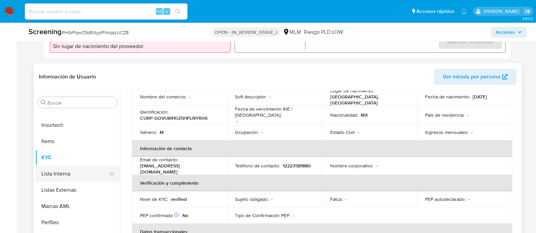
click at [70, 175] on button "Lista Interna" at bounding box center [74, 174] width 79 height 16
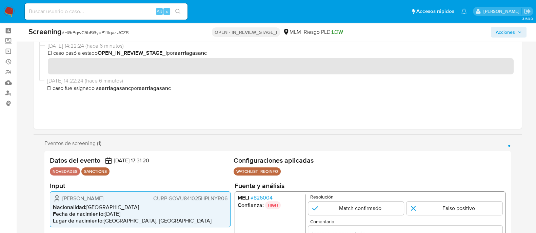
scroll to position [42, 0]
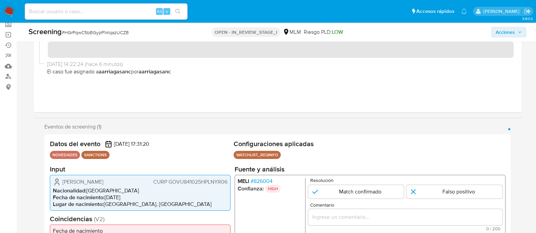
drag, startPoint x: 63, startPoint y: 183, endPoint x: 121, endPoint y: 180, distance: 58.0
click at [121, 180] on div "Uruviel Gonzalez Vieyra CURP GOVU841025HPLNYR06" at bounding box center [140, 182] width 174 height 8
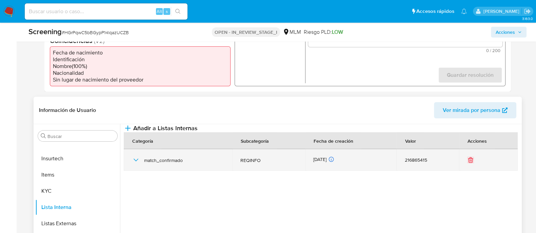
scroll to position [296, 0]
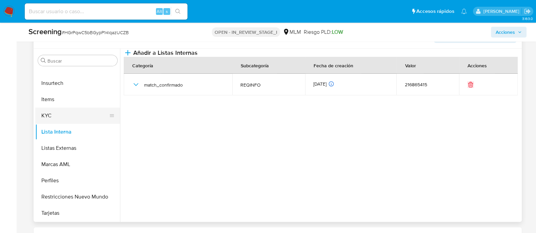
click at [66, 111] on button "KYC" at bounding box center [74, 116] width 79 height 16
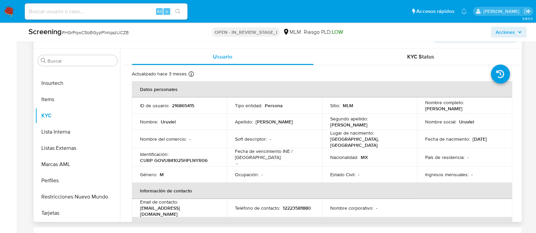
click at [328, 124] on td "Segundo apellido : Vieyra" at bounding box center [369, 122] width 95 height 16
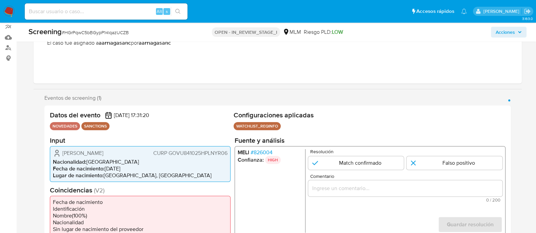
scroll to position [84, 0]
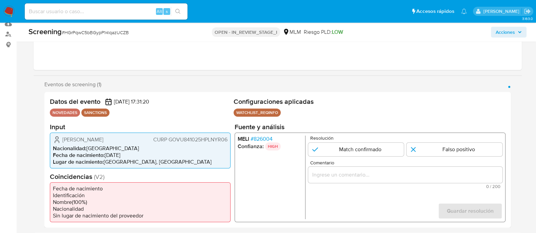
click at [180, 141] on span "CURP GOVU841025HPLNYR06" at bounding box center [190, 139] width 74 height 7
drag, startPoint x: 105, startPoint y: 157, endPoint x: 131, endPoint y: 155, distance: 26.1
click at [131, 155] on li "Fecha de nacimiento : 25/10/1984" at bounding box center [140, 155] width 174 height 7
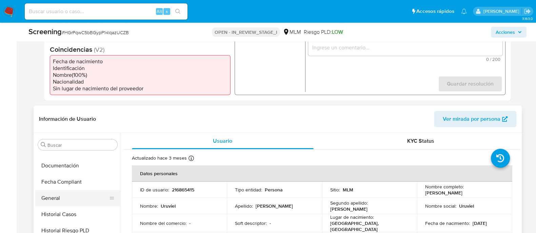
scroll to position [207, 0]
click at [60, 195] on button "General" at bounding box center [74, 198] width 79 height 16
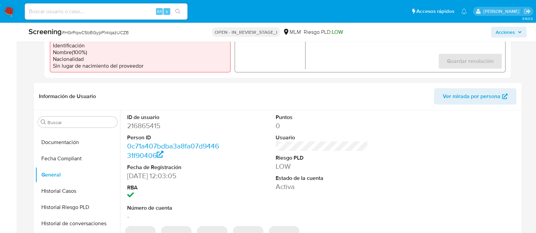
scroll to position [254, 0]
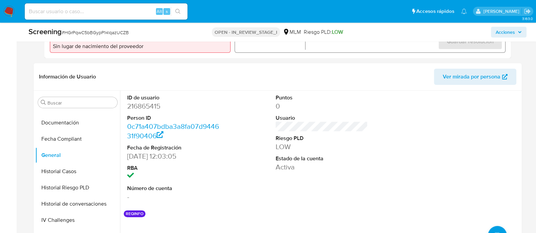
click at [516, 36] on span "Acciones" at bounding box center [508, 31] width 26 height 9
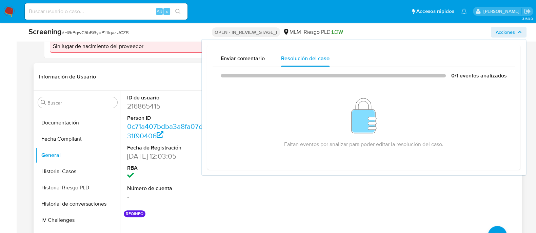
click at [171, 78] on header "Información de Usuario Ver mirada por persona" at bounding box center [277, 77] width 477 height 16
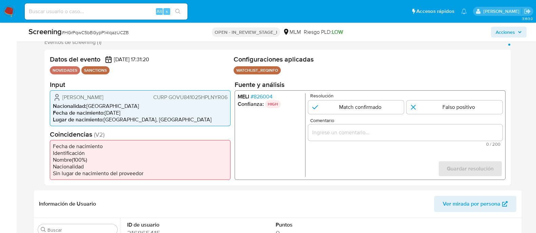
scroll to position [127, 0]
click at [316, 102] on input "1 de 1" at bounding box center [356, 107] width 96 height 14
radio input "true"
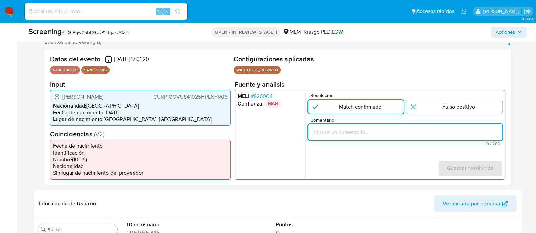
click at [359, 134] on input "Comentario" at bounding box center [405, 132] width 194 height 9
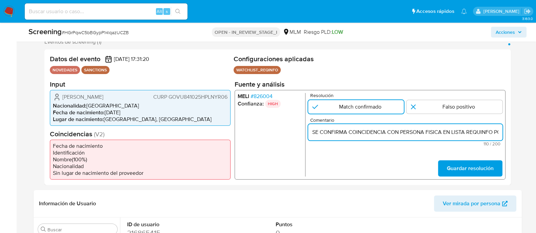
scroll to position [0, 142]
type input "SE CONFIRMA COINCIDENCIA CON PERSONA FISICA EN LISTA REQUINFO POR NOMBRE COMPLE…"
click at [459, 162] on span "Guardar resolución" at bounding box center [469, 168] width 47 height 15
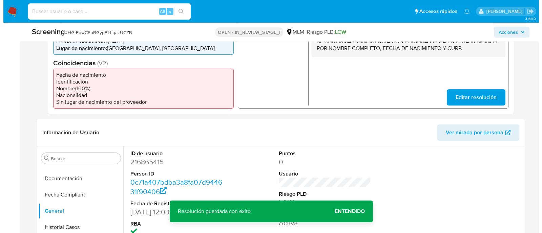
scroll to position [212, 0]
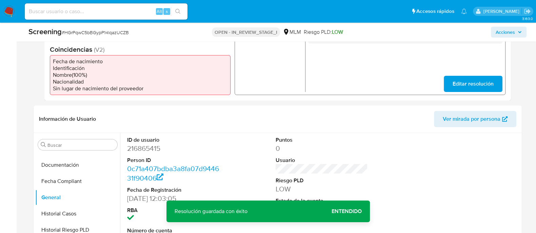
click at [500, 36] on span "Acciones" at bounding box center [504, 32] width 19 height 11
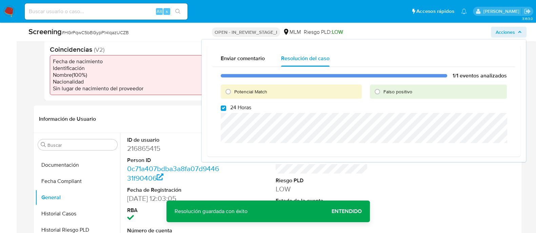
drag, startPoint x: 230, startPoint y: 94, endPoint x: 226, endPoint y: 97, distance: 5.3
click at [230, 94] on input "Potencial Match" at bounding box center [228, 91] width 11 height 11
radio input "true"
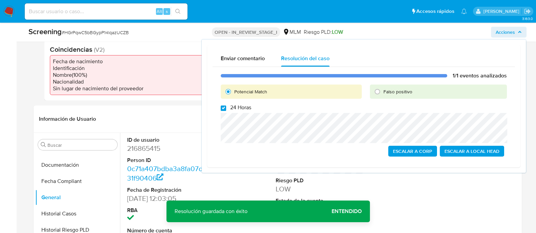
click at [225, 110] on input "24 Horas" at bounding box center [223, 108] width 5 height 5
checkbox input "false"
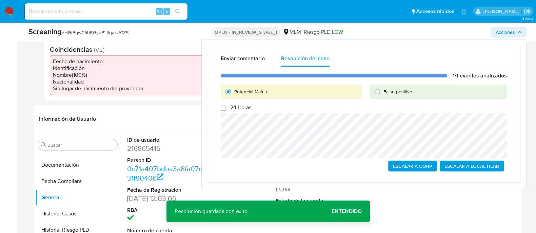
click at [489, 164] on span "Escalar a Local Head" at bounding box center [471, 166] width 55 height 9
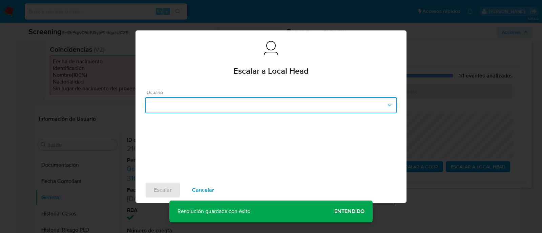
click at [292, 107] on button "button" at bounding box center [271, 105] width 252 height 16
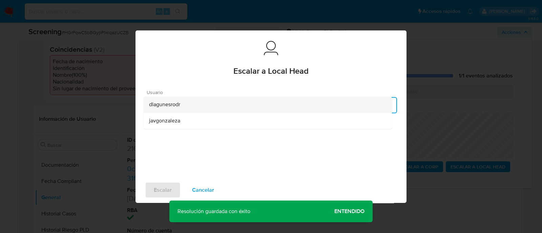
click at [179, 107] on span "dlagunesrodr" at bounding box center [164, 104] width 31 height 7
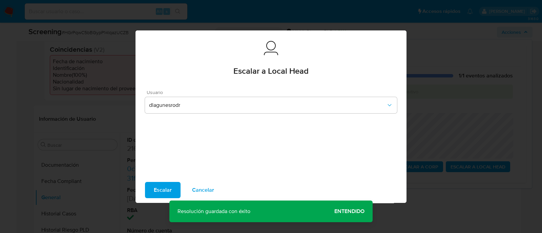
click at [162, 188] on span "Escalar" at bounding box center [163, 190] width 18 height 15
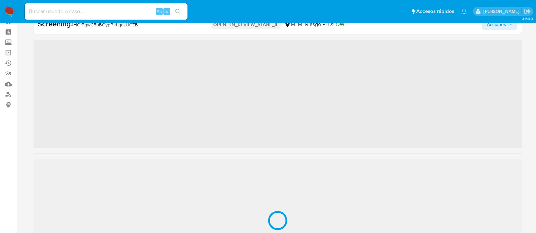
scroll to position [335, 0]
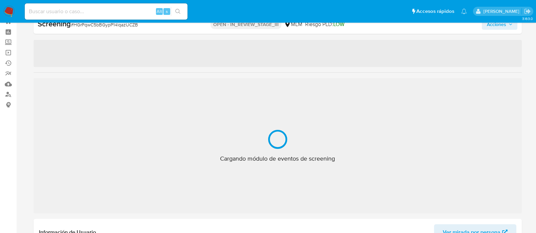
select select "10"
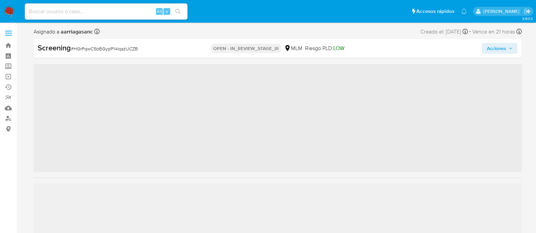
scroll to position [335, 0]
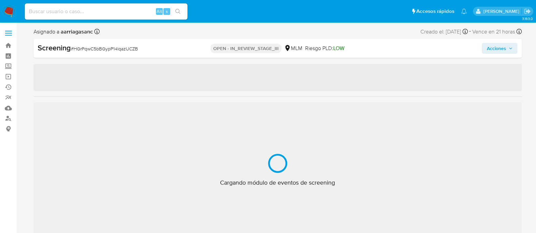
select select "10"
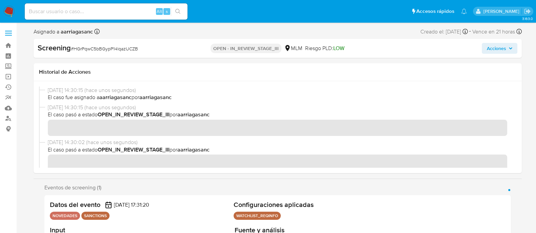
scroll to position [42, 0]
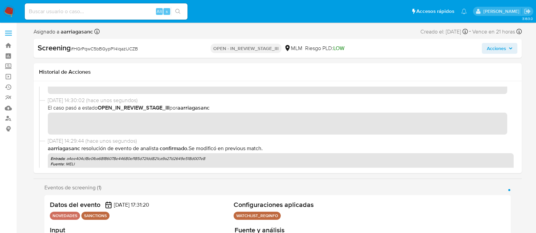
click at [491, 48] on span "Acciones" at bounding box center [495, 48] width 19 height 11
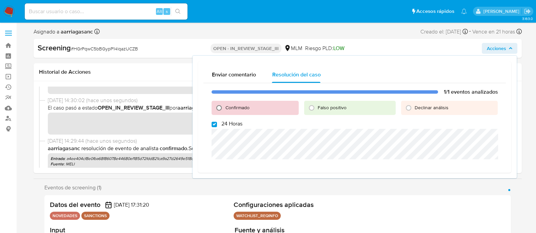
click at [220, 108] on input "Confirmado" at bounding box center [218, 108] width 11 height 11
radio input "true"
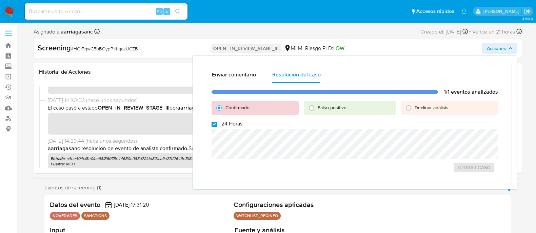
click at [212, 124] on input "24 Horas" at bounding box center [213, 124] width 5 height 5
checkbox input "false"
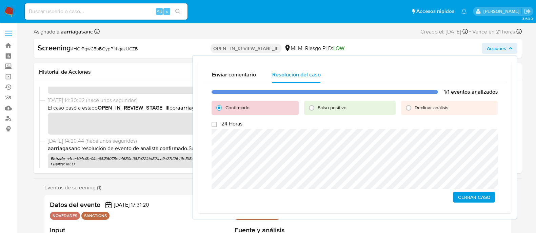
click at [458, 194] on span "Cerrar Caso" at bounding box center [473, 197] width 33 height 9
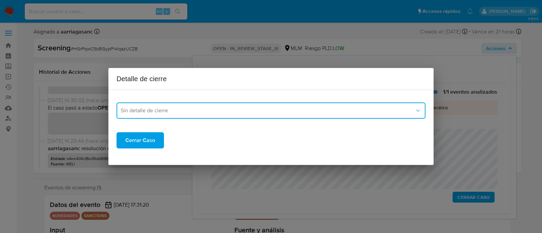
click at [177, 106] on button "Sin detalle de cierre" at bounding box center [271, 111] width 309 height 16
click at [177, 115] on button "Sin detalle de cierre" at bounding box center [271, 111] width 309 height 16
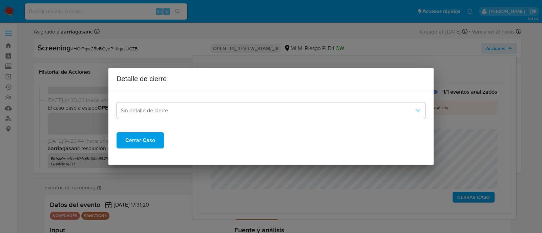
click at [141, 144] on span "Cerrar Caso" at bounding box center [140, 140] width 30 height 15
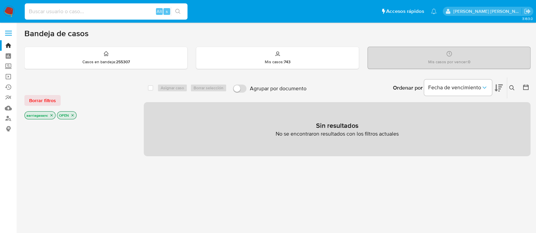
click at [98, 14] on input at bounding box center [106, 11] width 163 height 9
paste input "524667984"
type input "524667984"
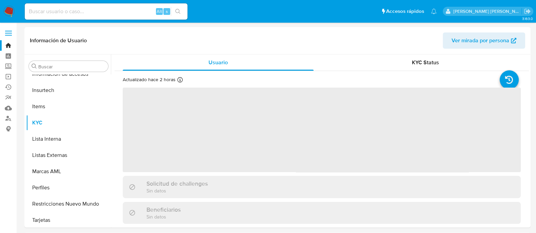
scroll to position [335, 0]
select select "10"
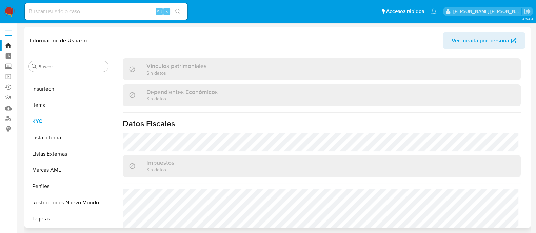
scroll to position [426, 0]
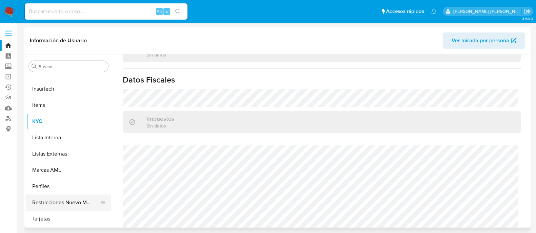
click at [56, 201] on button "Restricciones Nuevo Mundo" at bounding box center [65, 203] width 79 height 16
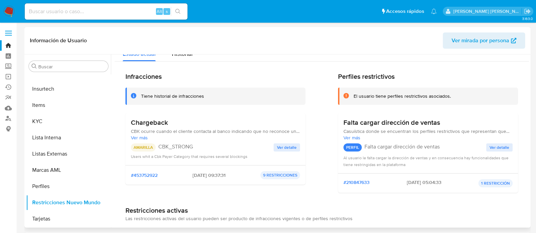
scroll to position [0, 0]
